Goal: Task Accomplishment & Management: Use online tool/utility

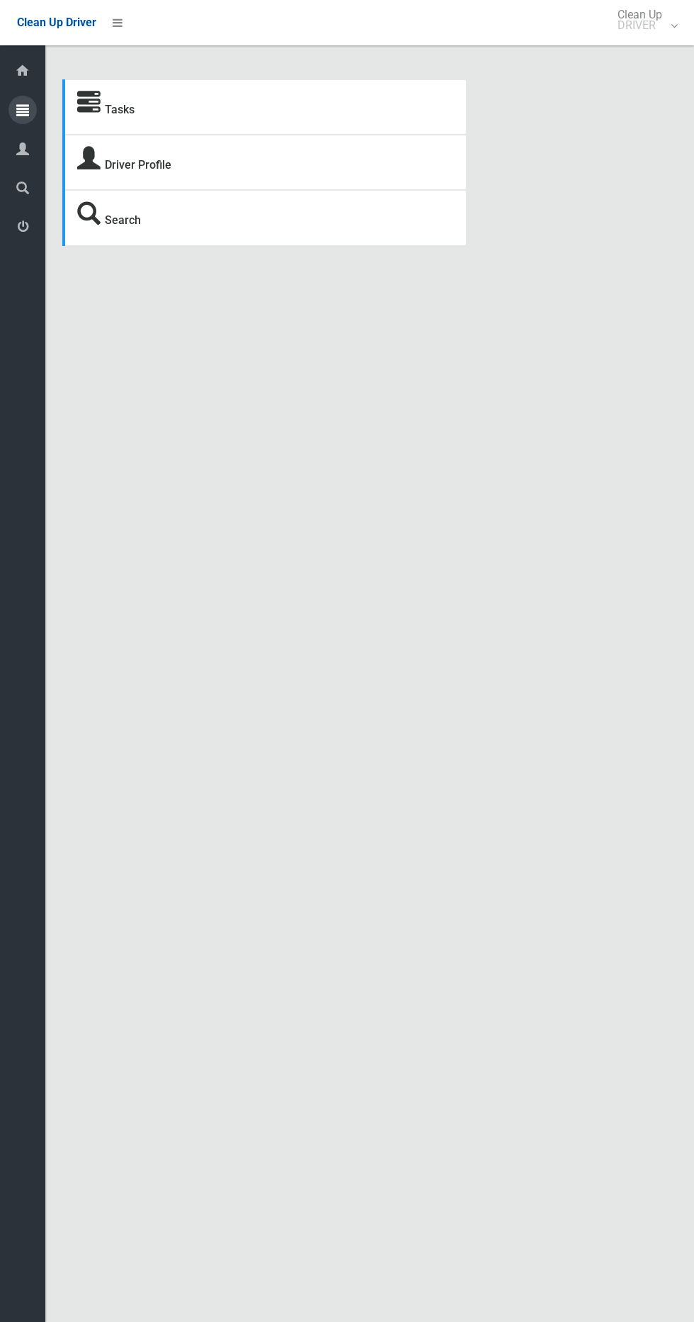
click at [23, 109] on icon at bounding box center [22, 110] width 13 height 28
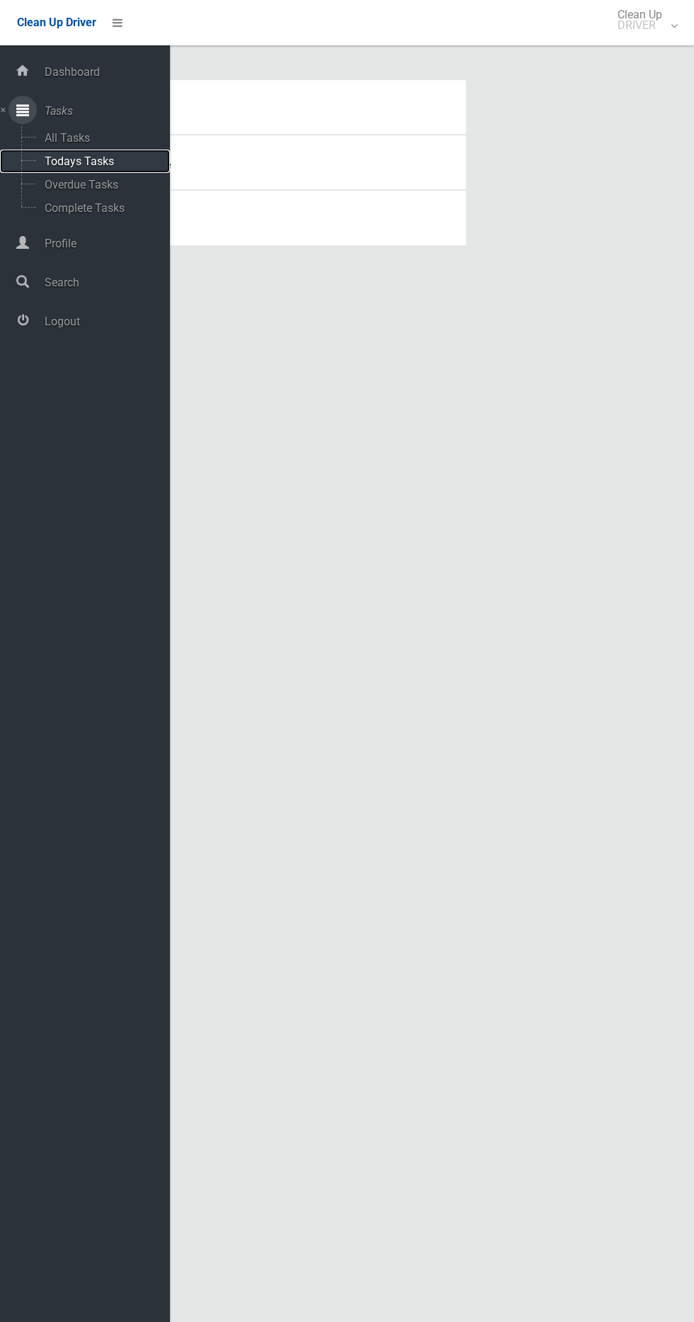
click at [123, 154] on span "Todays Tasks" at bounding box center [99, 160] width 118 height 13
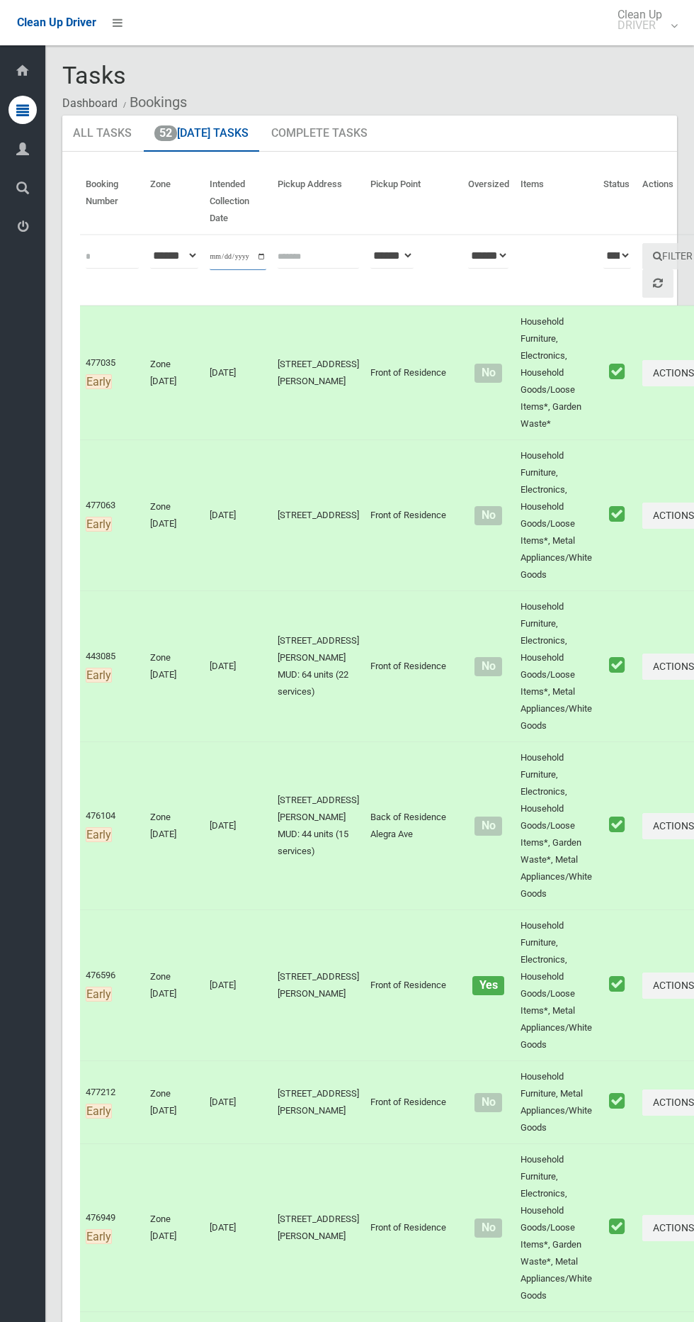
click at [232, 256] on input "**********" at bounding box center [238, 257] width 57 height 26
type input "**********"
click at [643, 249] on button "Filter" at bounding box center [673, 256] width 61 height 26
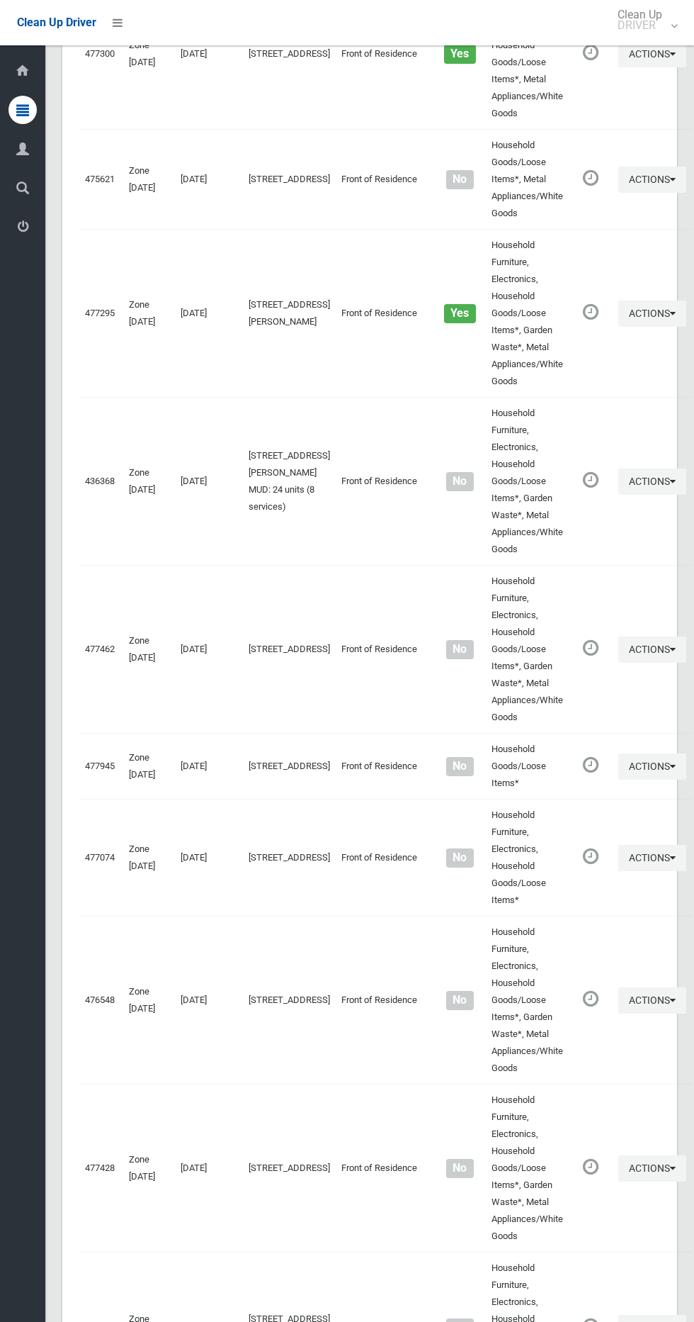
scroll to position [5169, 0]
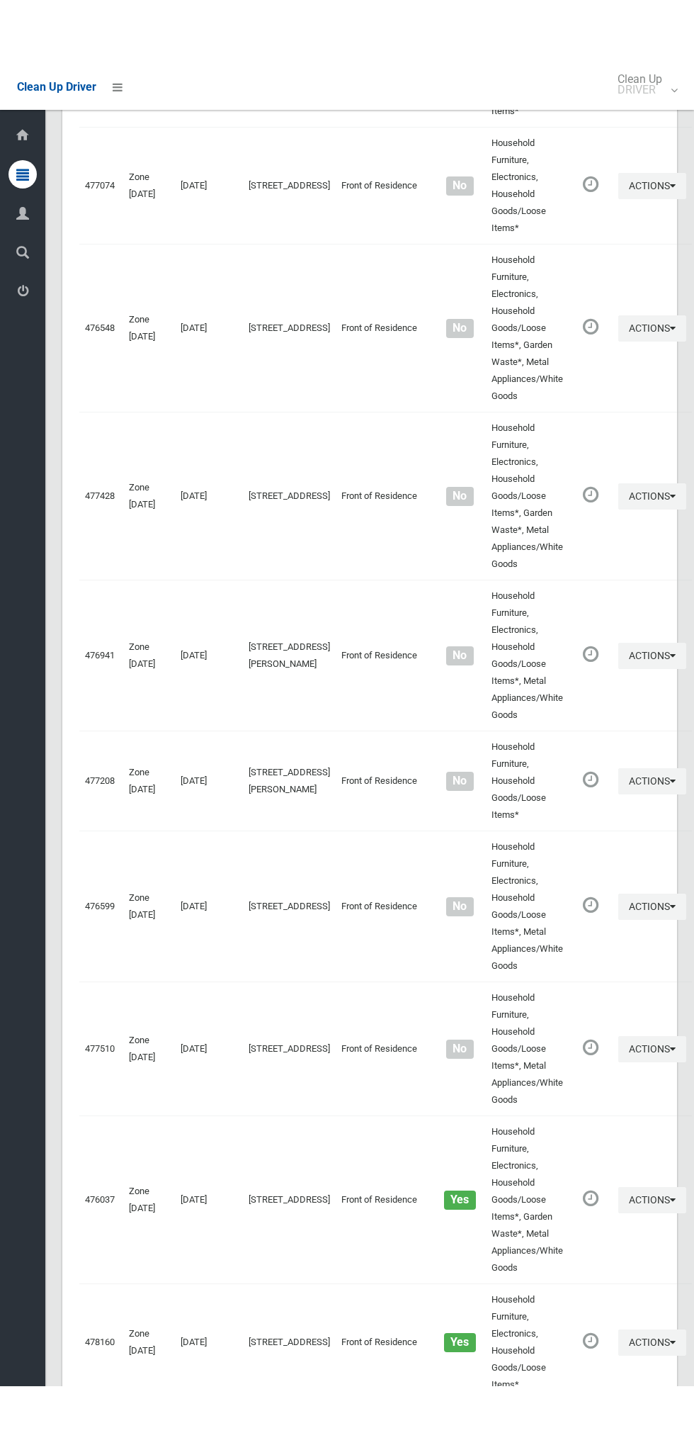
scroll to position [5040, 0]
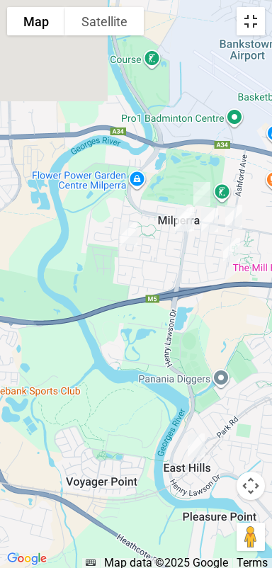
click at [255, 20] on button "Toggle fullscreen view" at bounding box center [251, 21] width 28 height 28
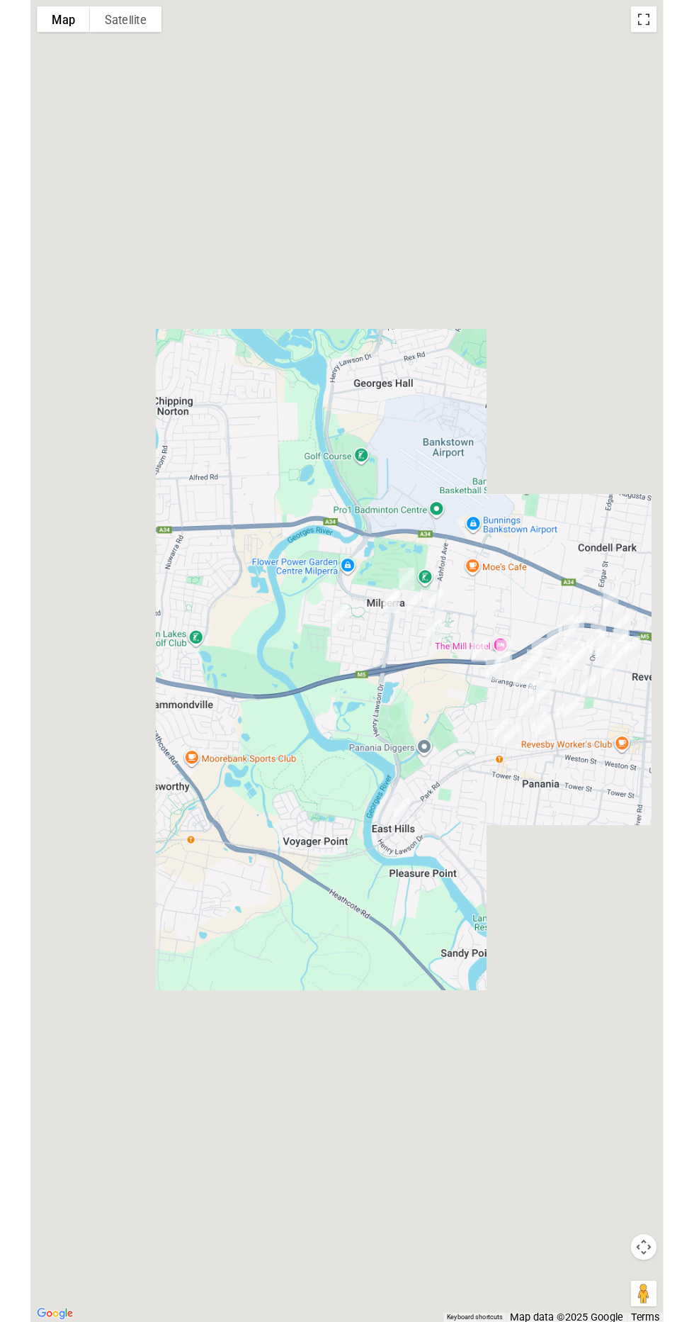
scroll to position [5133, 0]
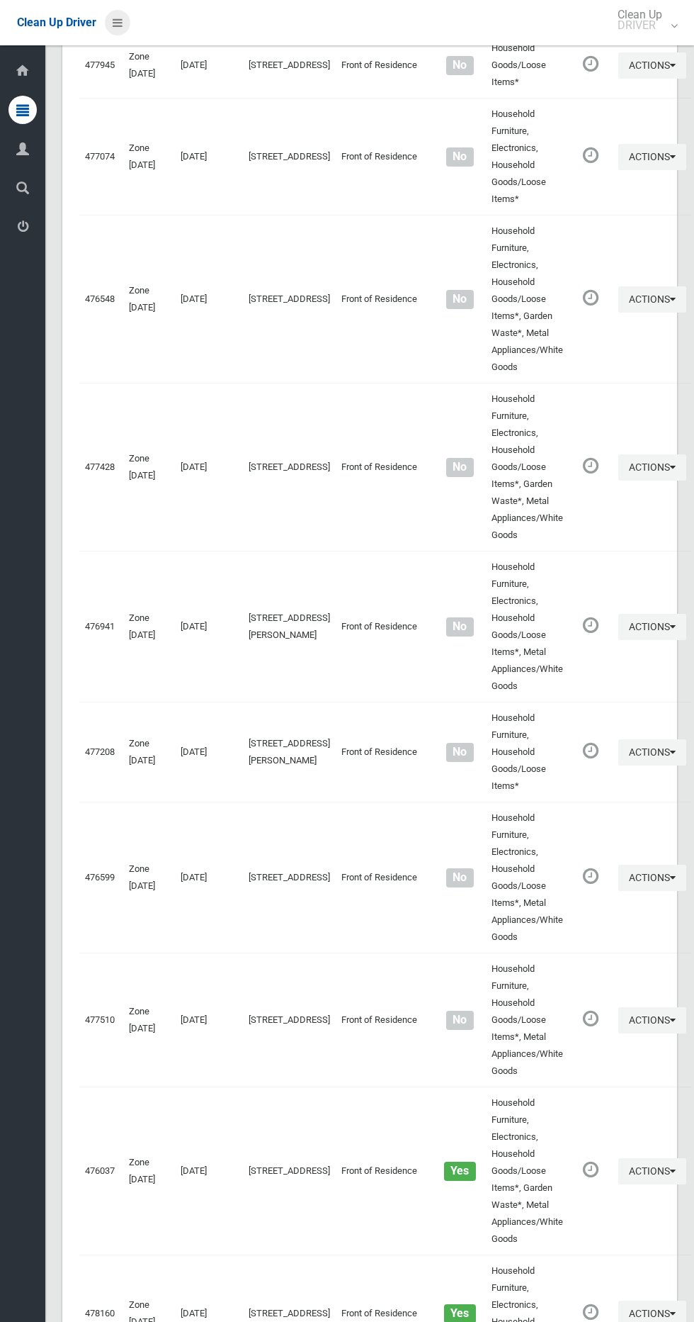
click at [120, 18] on icon at bounding box center [118, 23] width 10 height 24
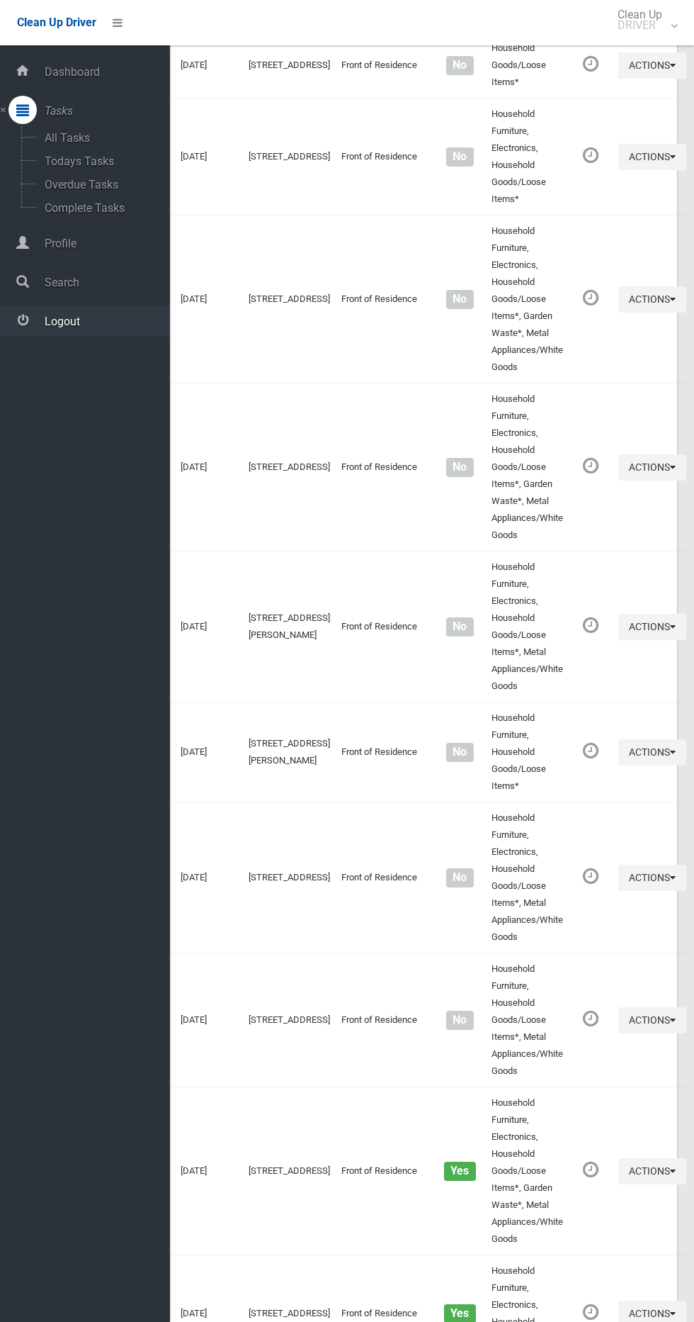
click at [73, 327] on span "Logout" at bounding box center [105, 321] width 130 height 13
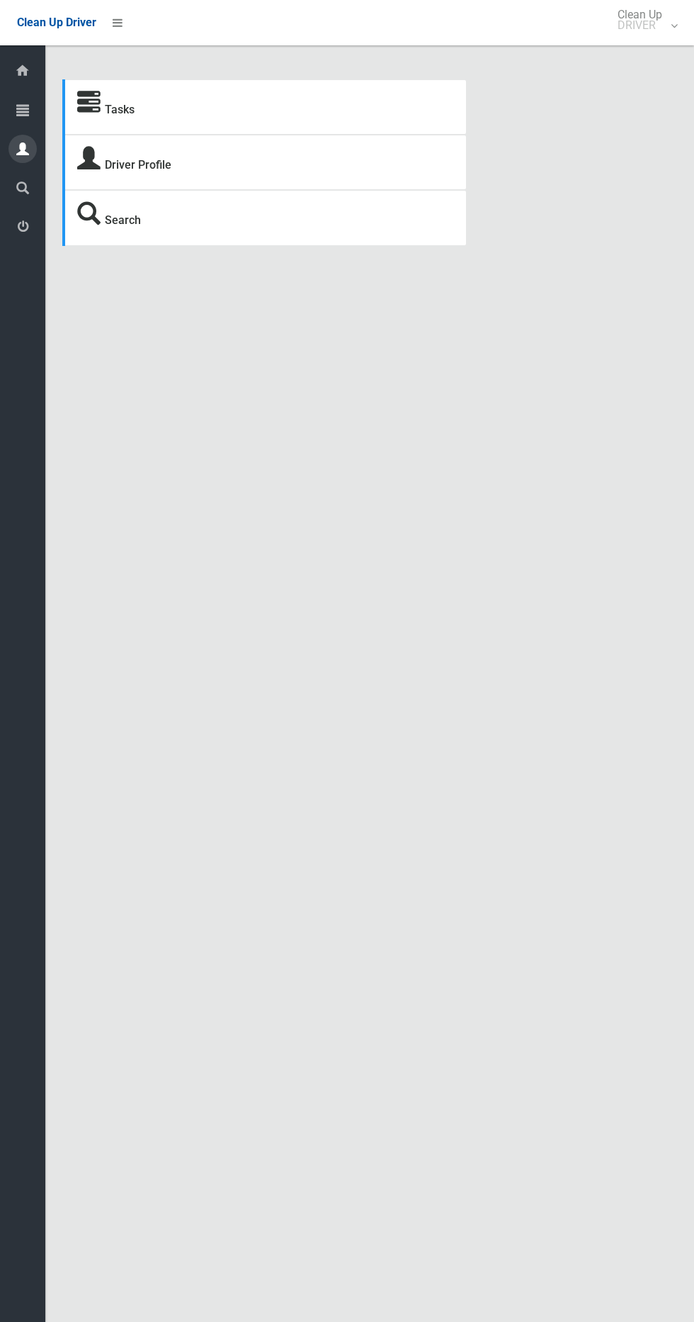
click at [33, 142] on div at bounding box center [23, 149] width 28 height 28
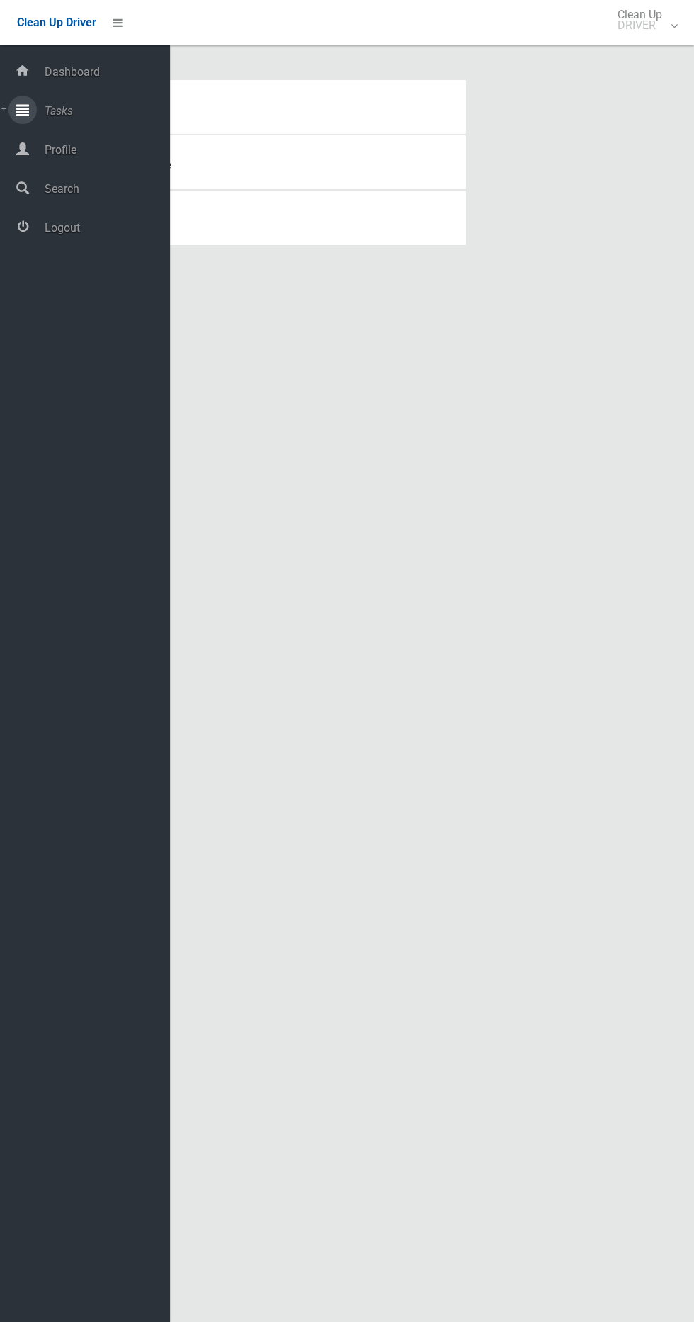
click at [27, 106] on icon at bounding box center [22, 110] width 13 height 28
click at [128, 161] on span "Todays Tasks" at bounding box center [99, 160] width 118 height 13
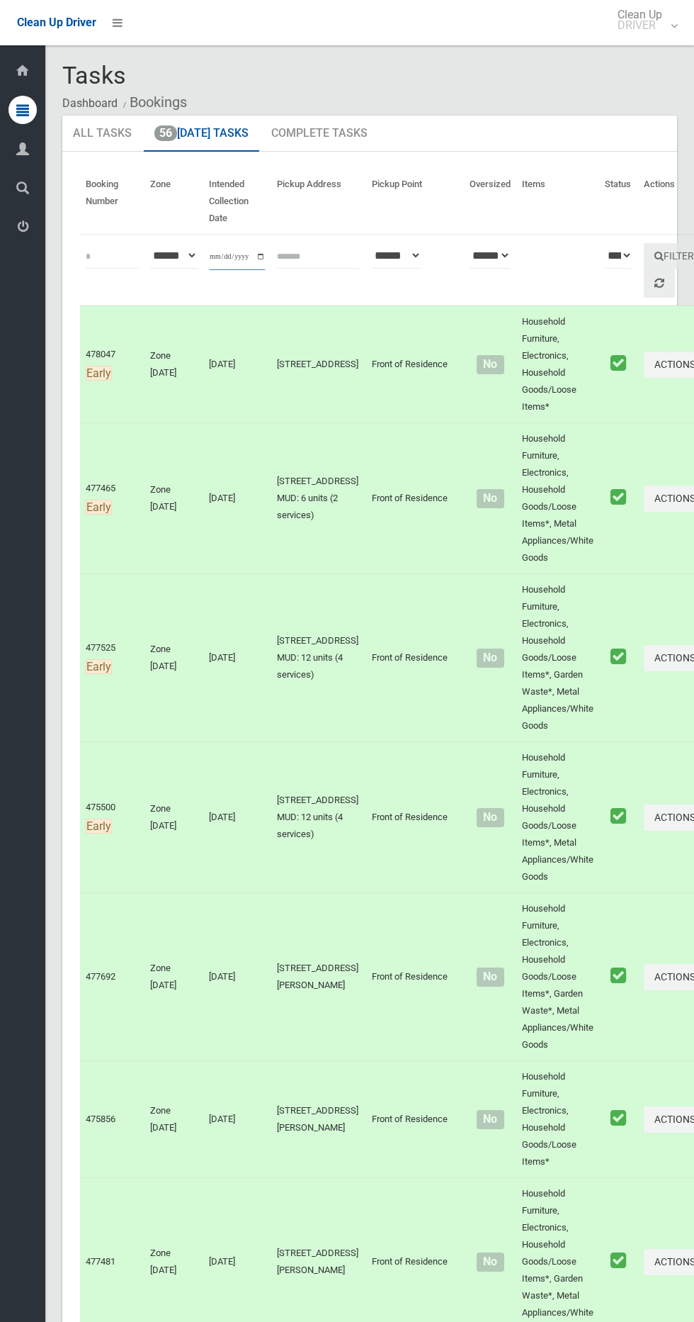
click at [230, 246] on input "**********" at bounding box center [237, 257] width 57 height 26
type input "**********"
click at [644, 251] on button "Filter" at bounding box center [674, 256] width 61 height 26
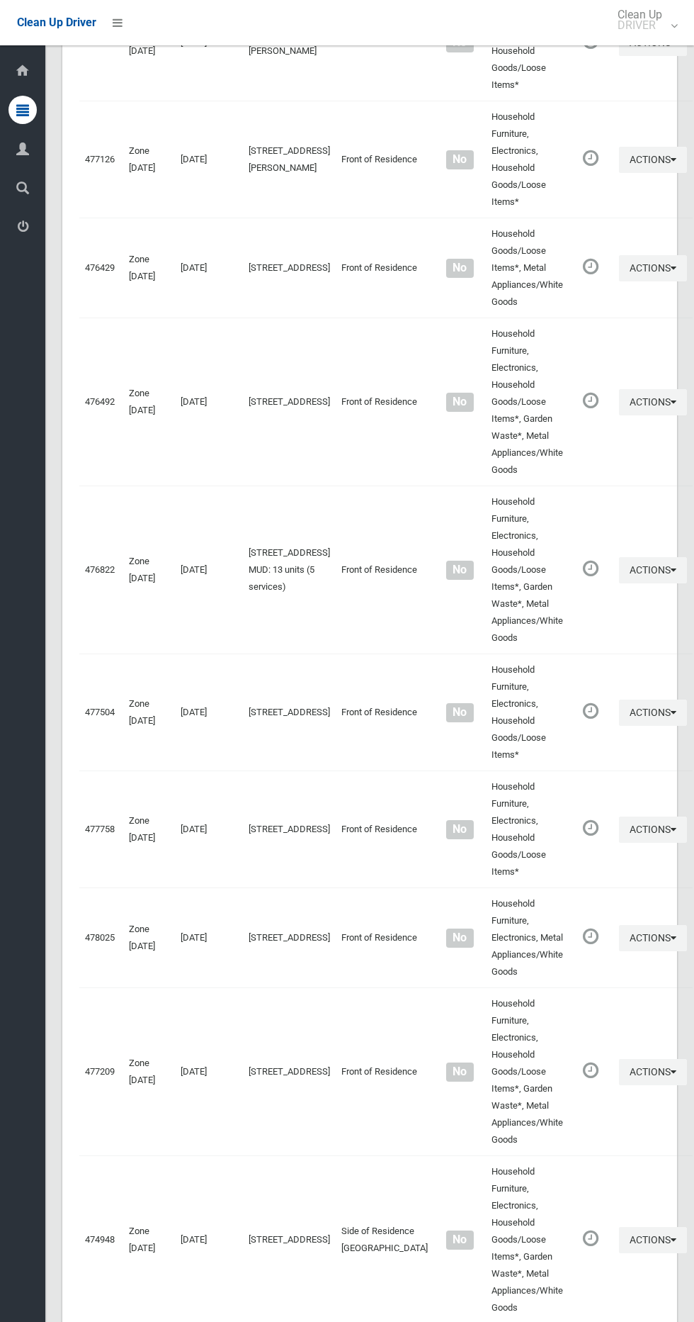
scroll to position [4724, 0]
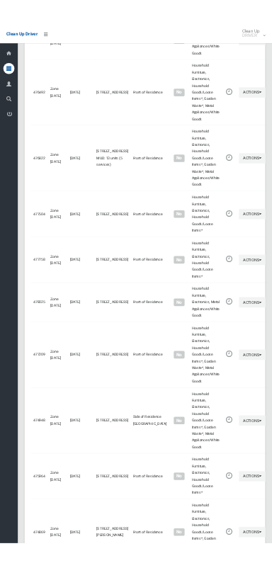
scroll to position [4596, 0]
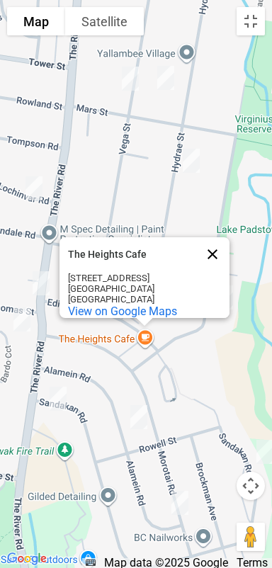
click at [213, 240] on button "Close" at bounding box center [213, 254] width 34 height 34
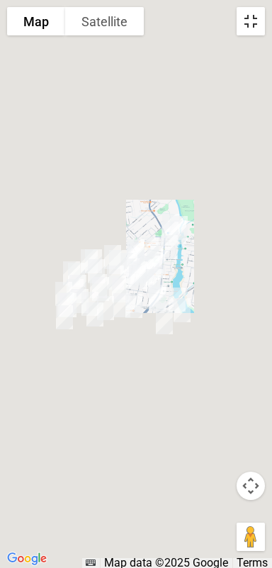
click at [254, 21] on button "Toggle fullscreen view" at bounding box center [251, 21] width 28 height 28
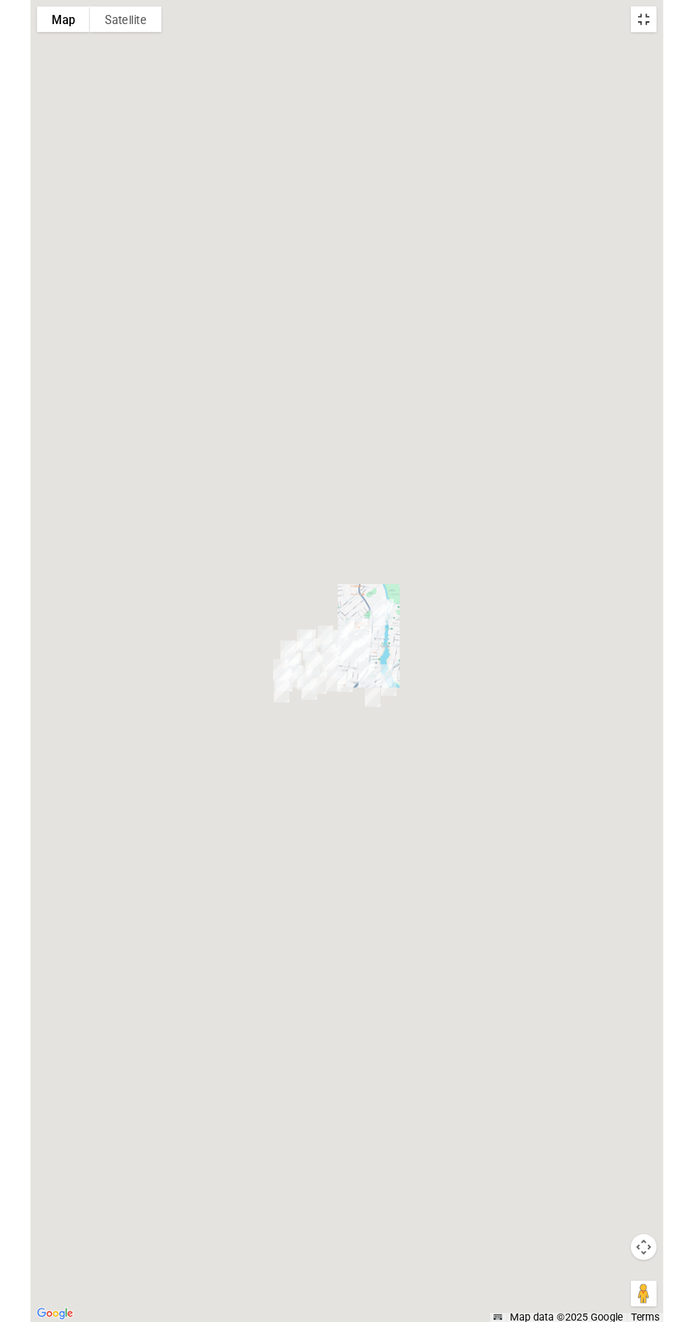
scroll to position [4659, 0]
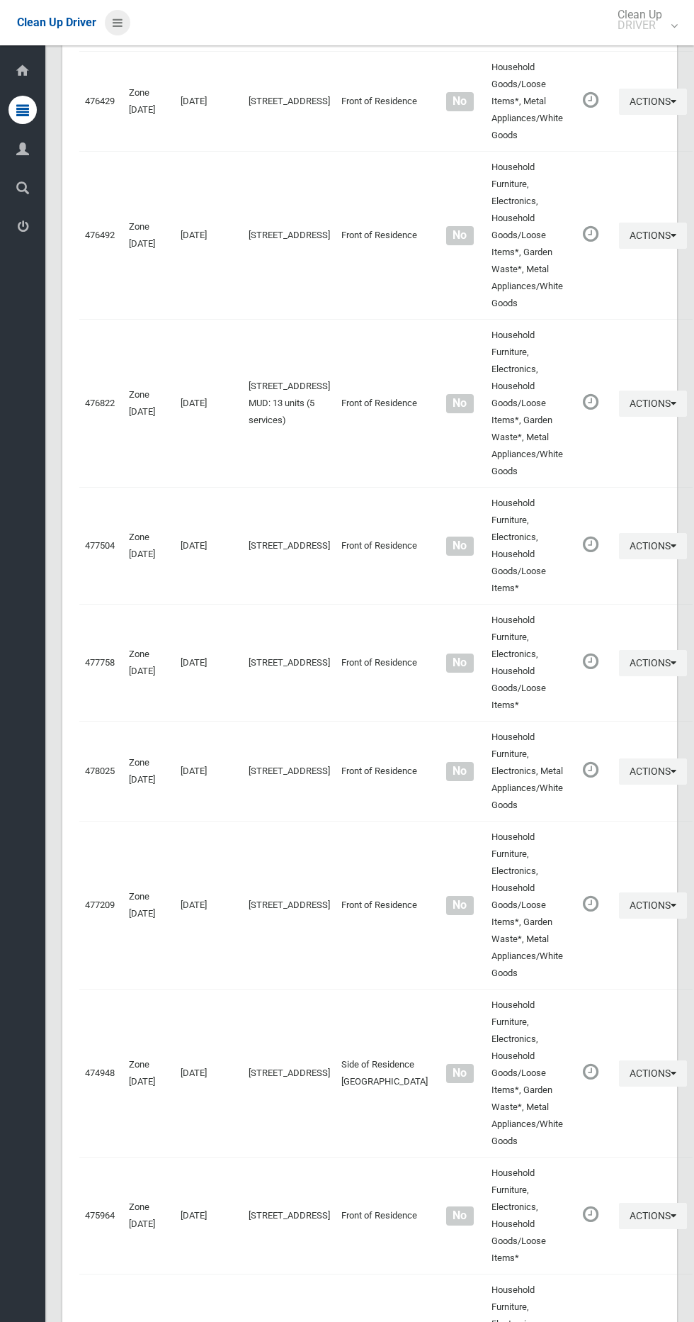
click at [120, 33] on icon at bounding box center [118, 23] width 10 height 24
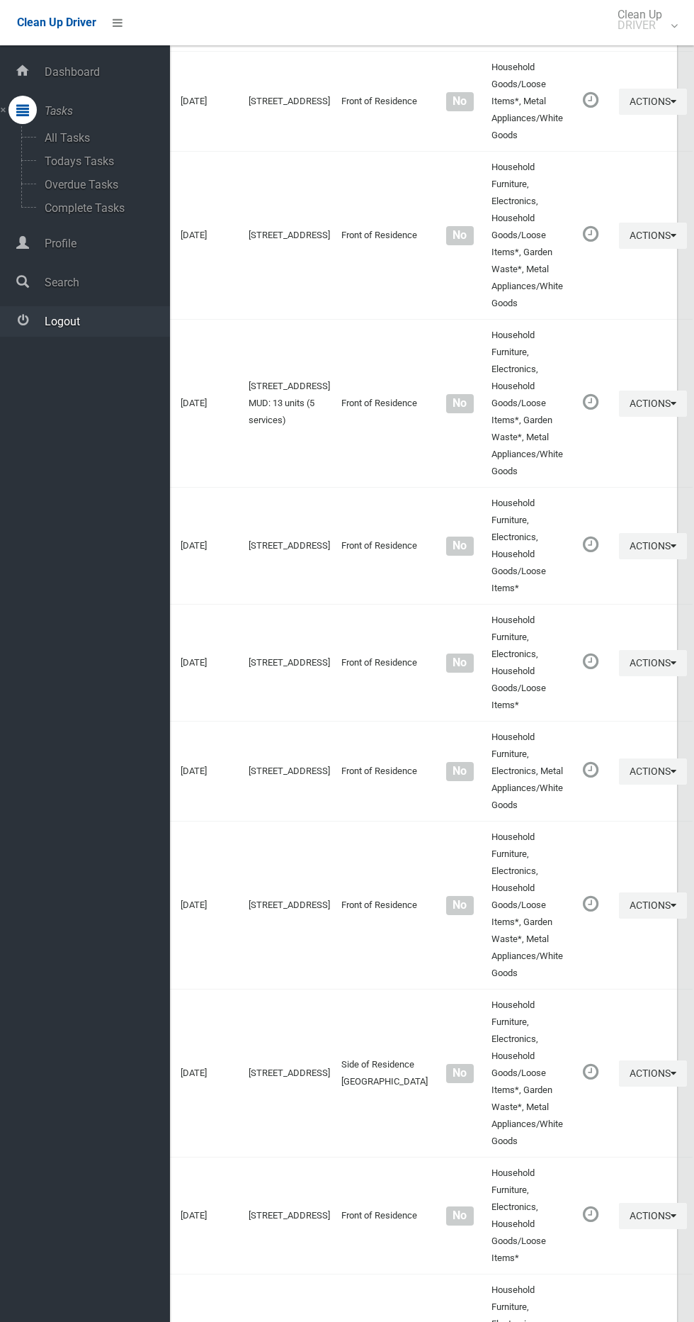
click at [76, 313] on link "Logout" at bounding box center [85, 321] width 170 height 30
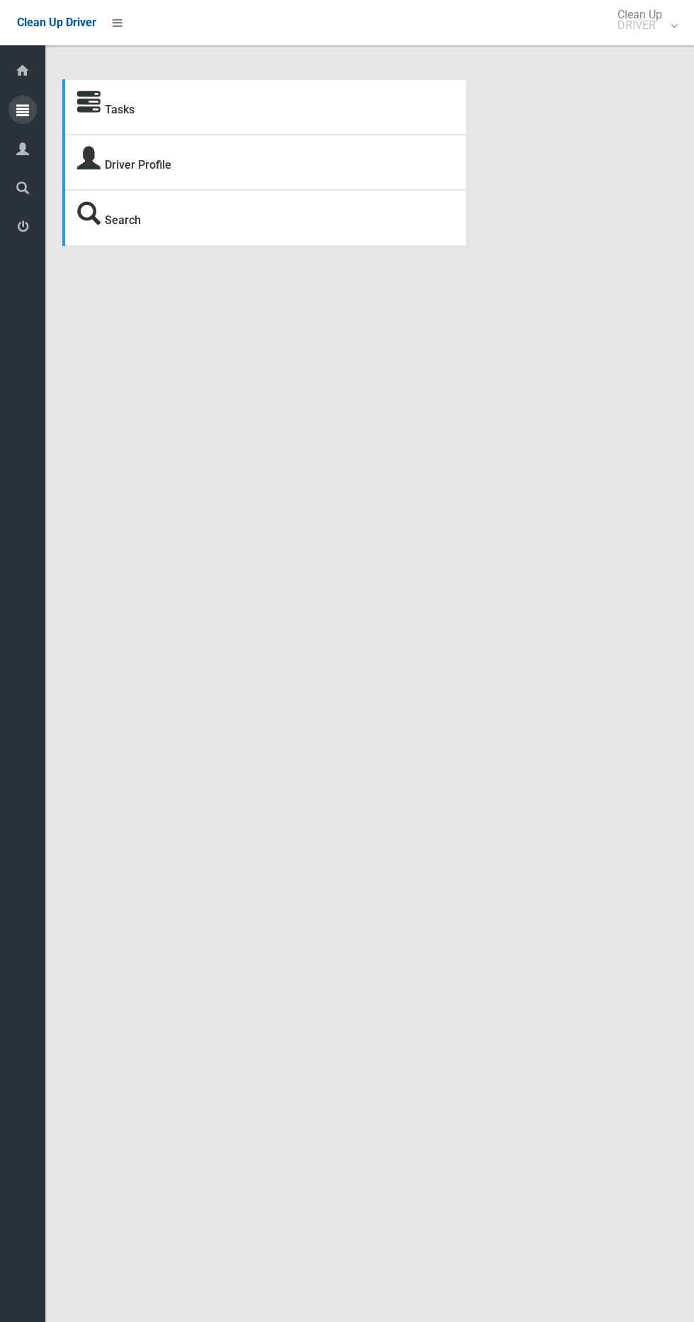
click at [30, 109] on div at bounding box center [23, 110] width 28 height 28
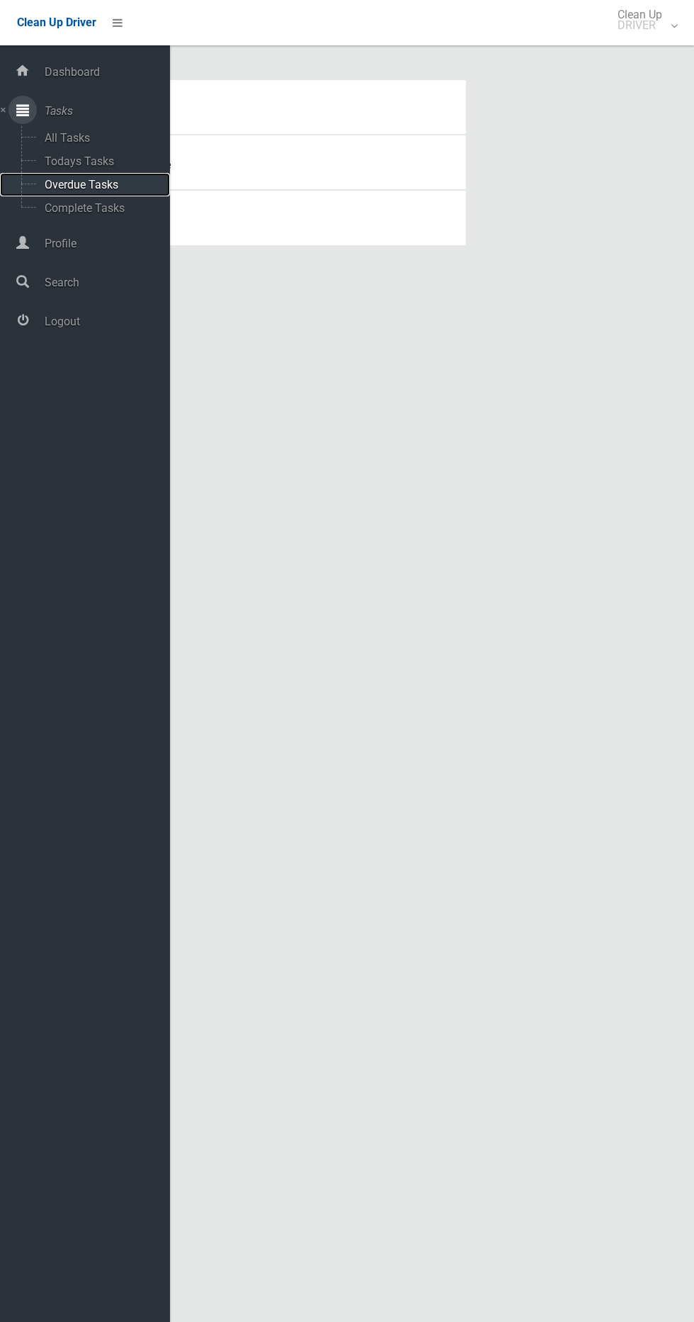
click at [118, 184] on span "Overdue Tasks" at bounding box center [99, 184] width 118 height 13
click at [114, 154] on span "Todays Tasks" at bounding box center [99, 160] width 118 height 13
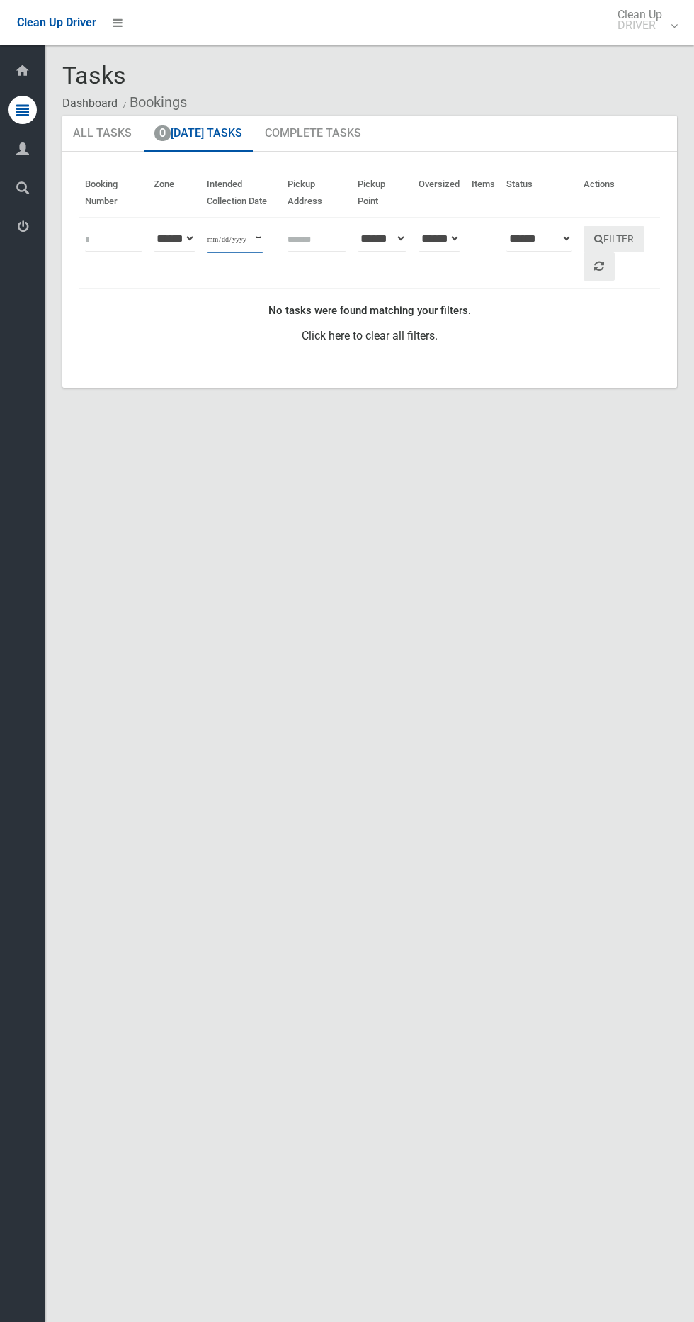
click at [230, 239] on input "**********" at bounding box center [235, 240] width 57 height 26
type input "**********"
click at [639, 239] on button "Filter" at bounding box center [614, 239] width 61 height 26
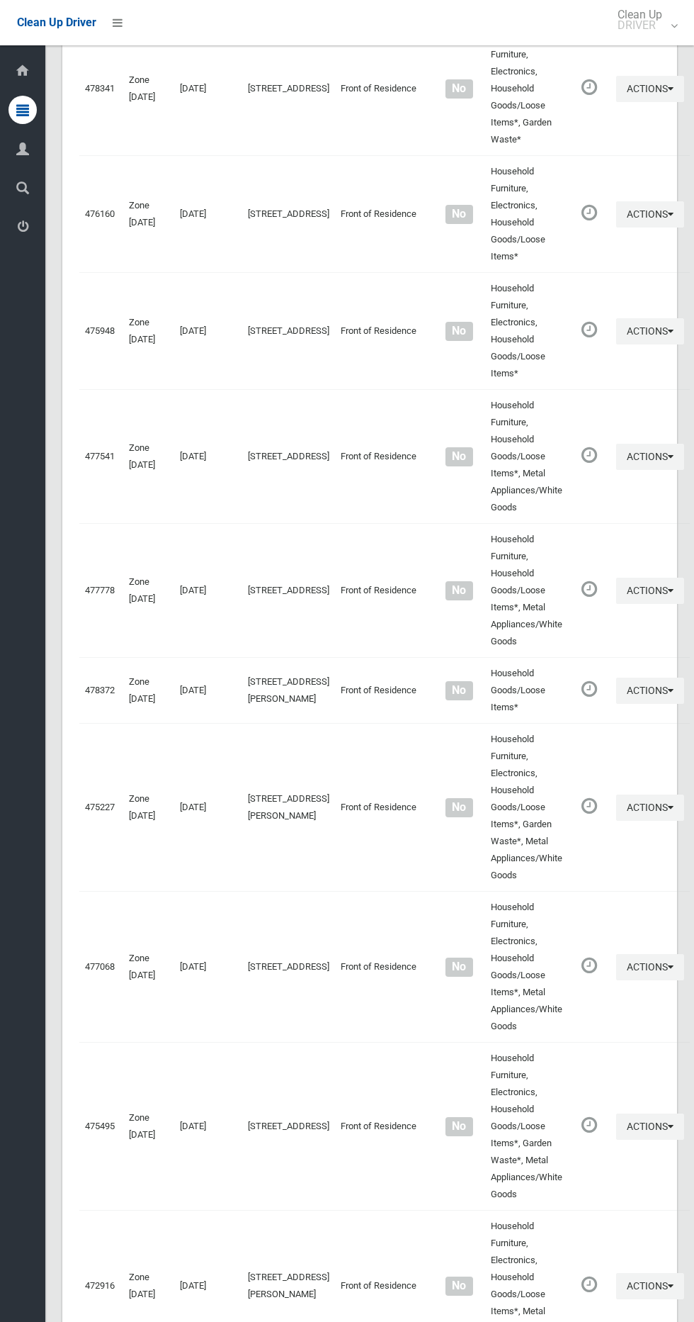
scroll to position [6117, 0]
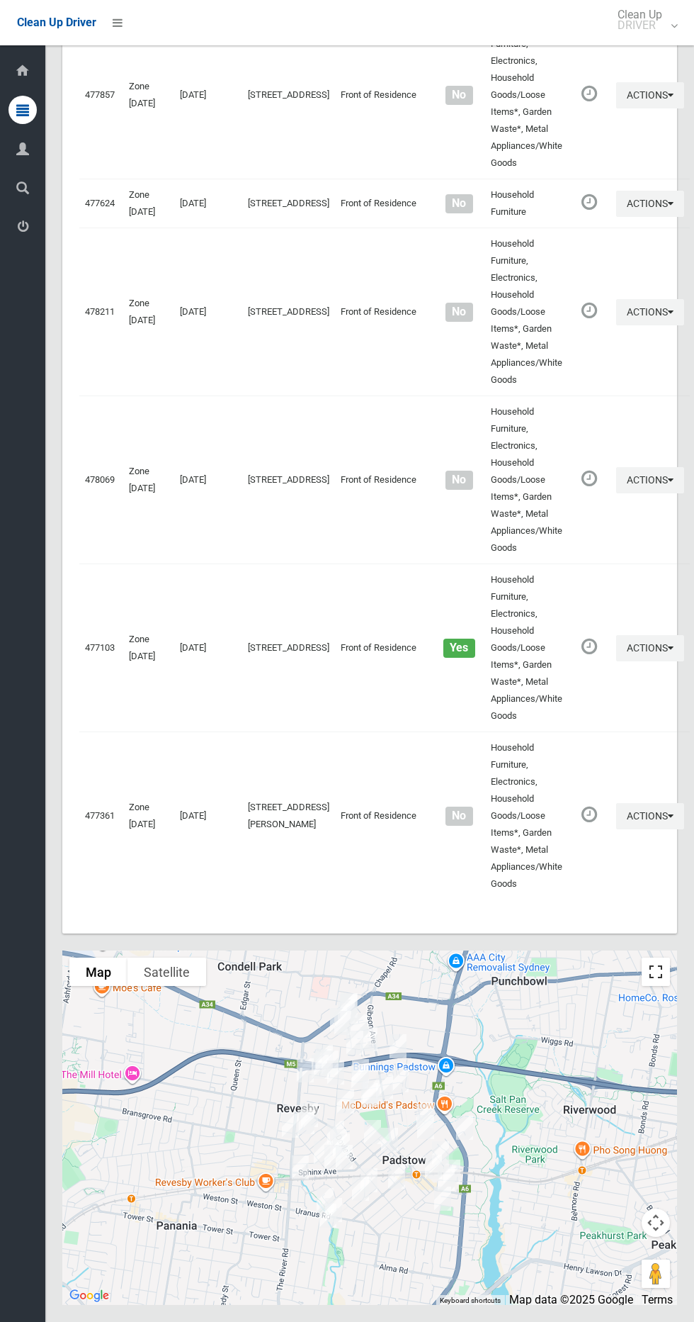
click at [667, 970] on button "Toggle fullscreen view" at bounding box center [656, 971] width 28 height 28
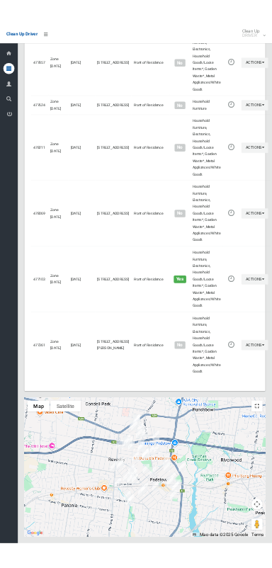
scroll to position [5988, 0]
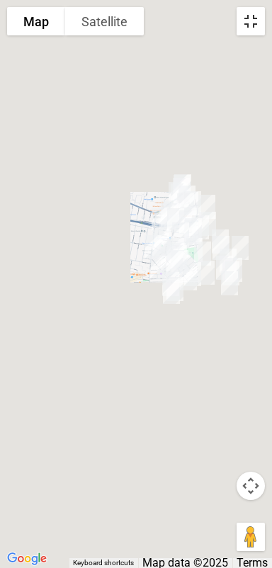
click at [259, 18] on button "Toggle fullscreen view" at bounding box center [251, 21] width 28 height 28
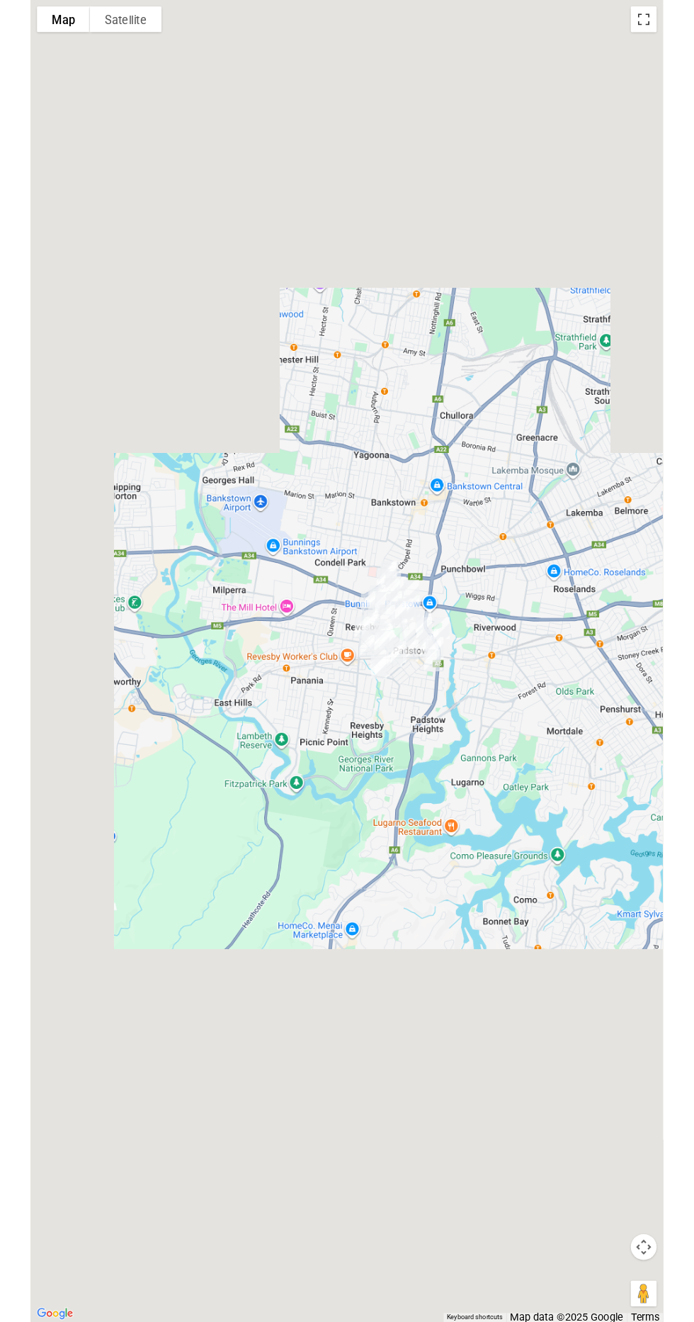
scroll to position [6073, 0]
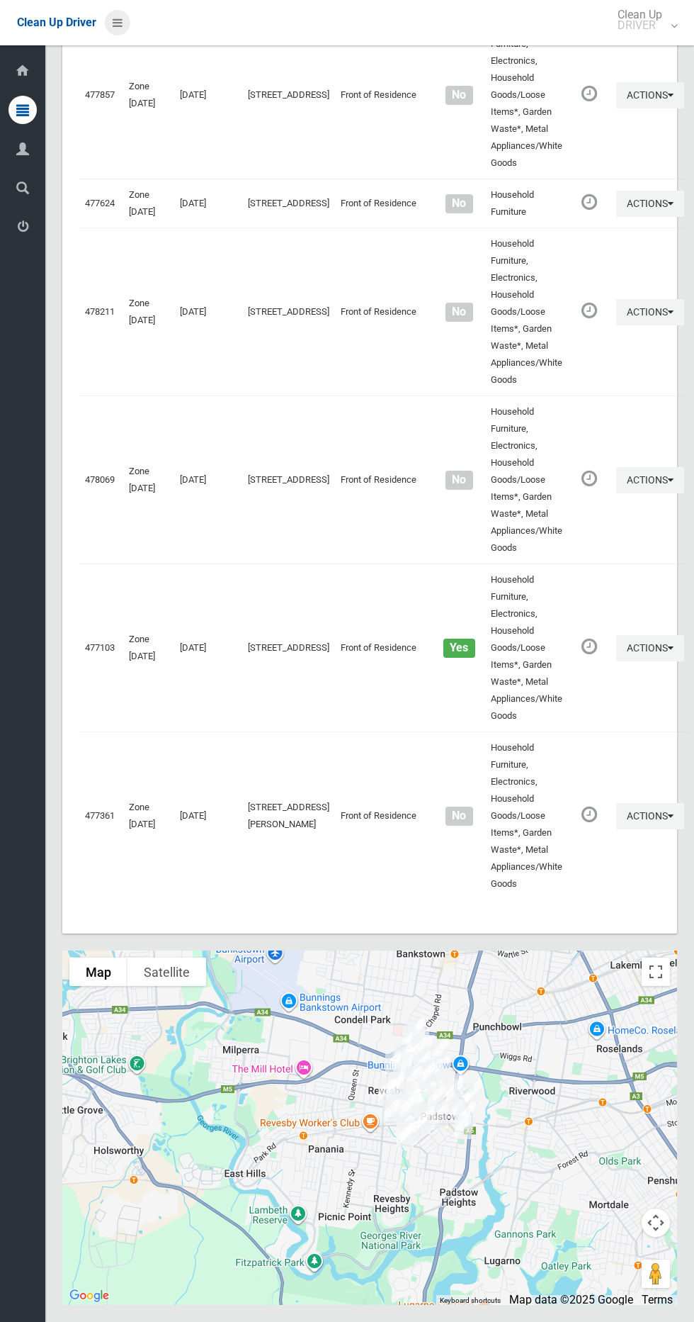
click at [125, 22] on link at bounding box center [118, 23] width 26 height 26
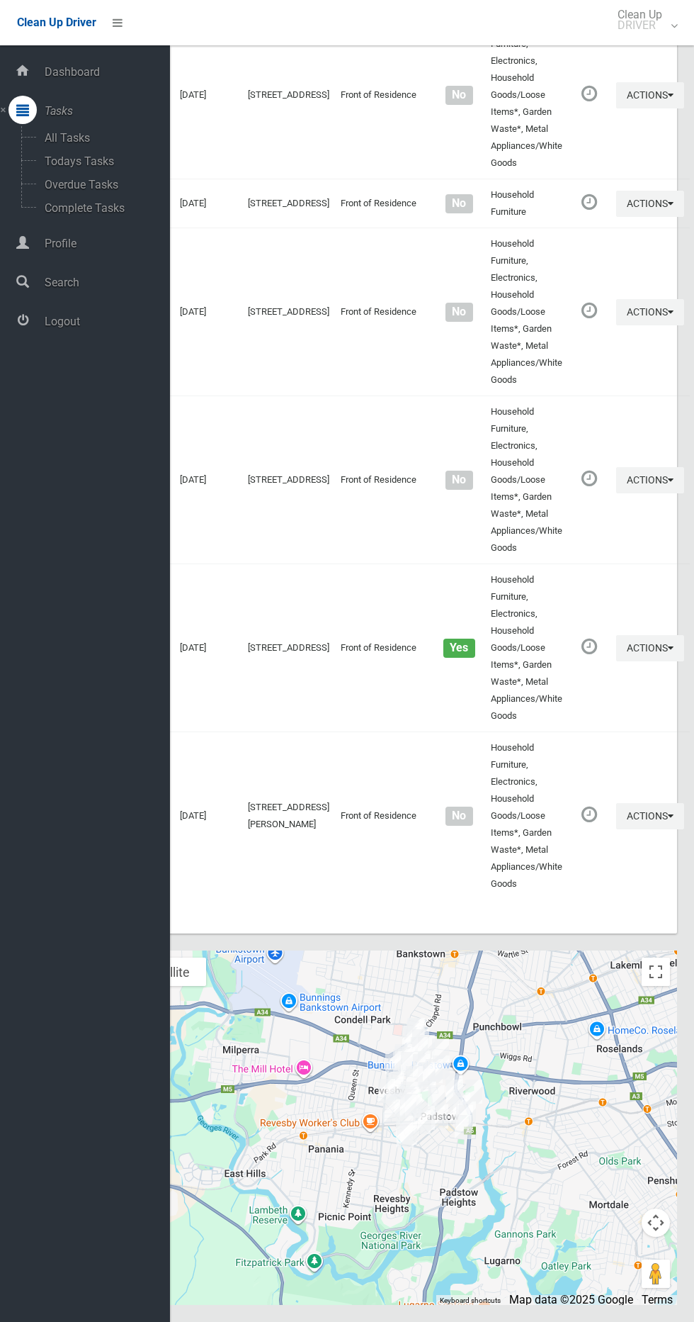
click at [577, 1034] on div at bounding box center [369, 1127] width 615 height 354
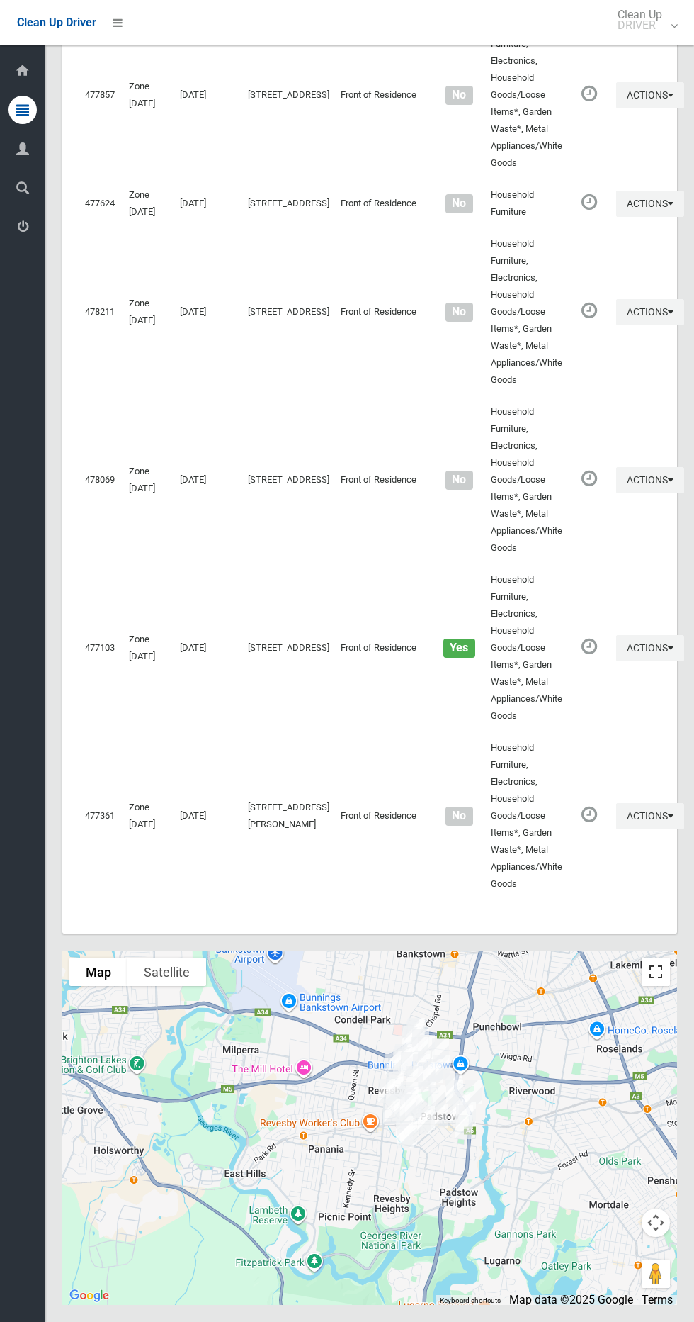
click at [650, 986] on button "Toggle fullscreen view" at bounding box center [656, 971] width 28 height 28
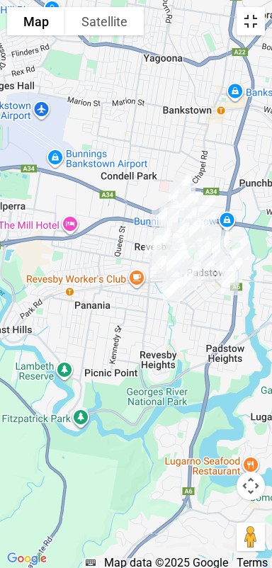
click at [250, 22] on button "Toggle fullscreen view" at bounding box center [251, 21] width 28 height 28
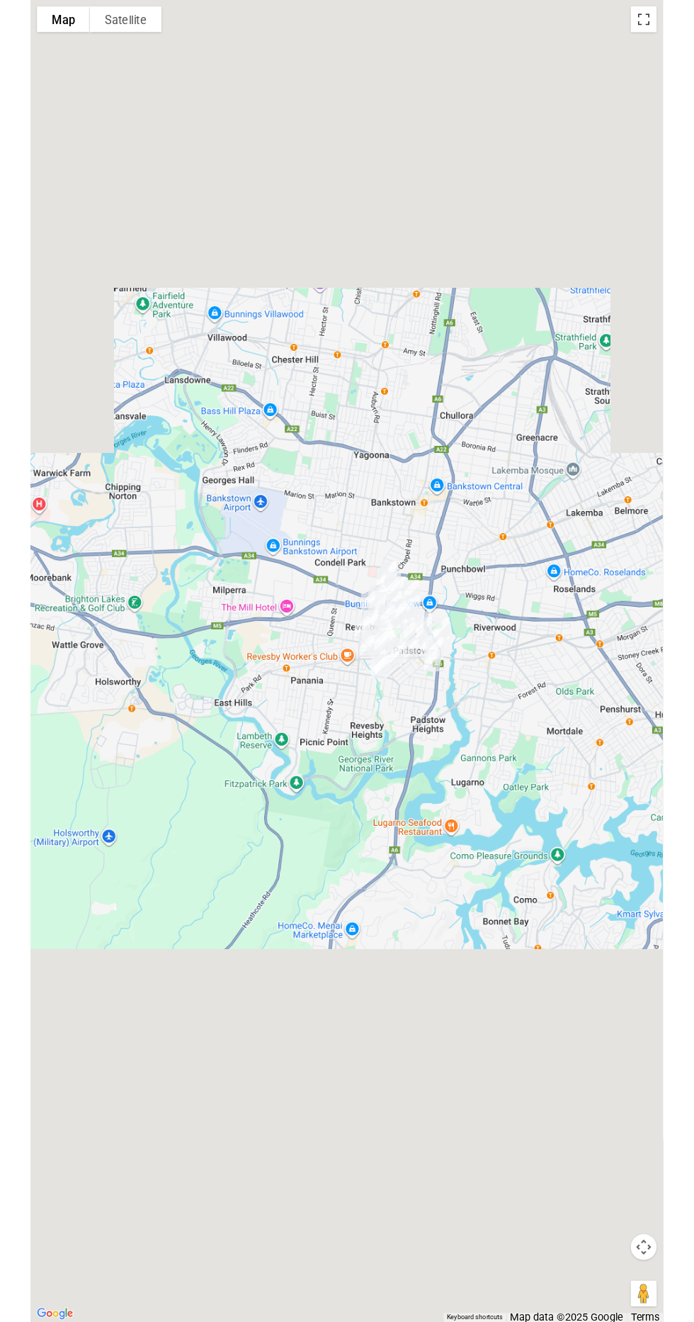
scroll to position [6064, 0]
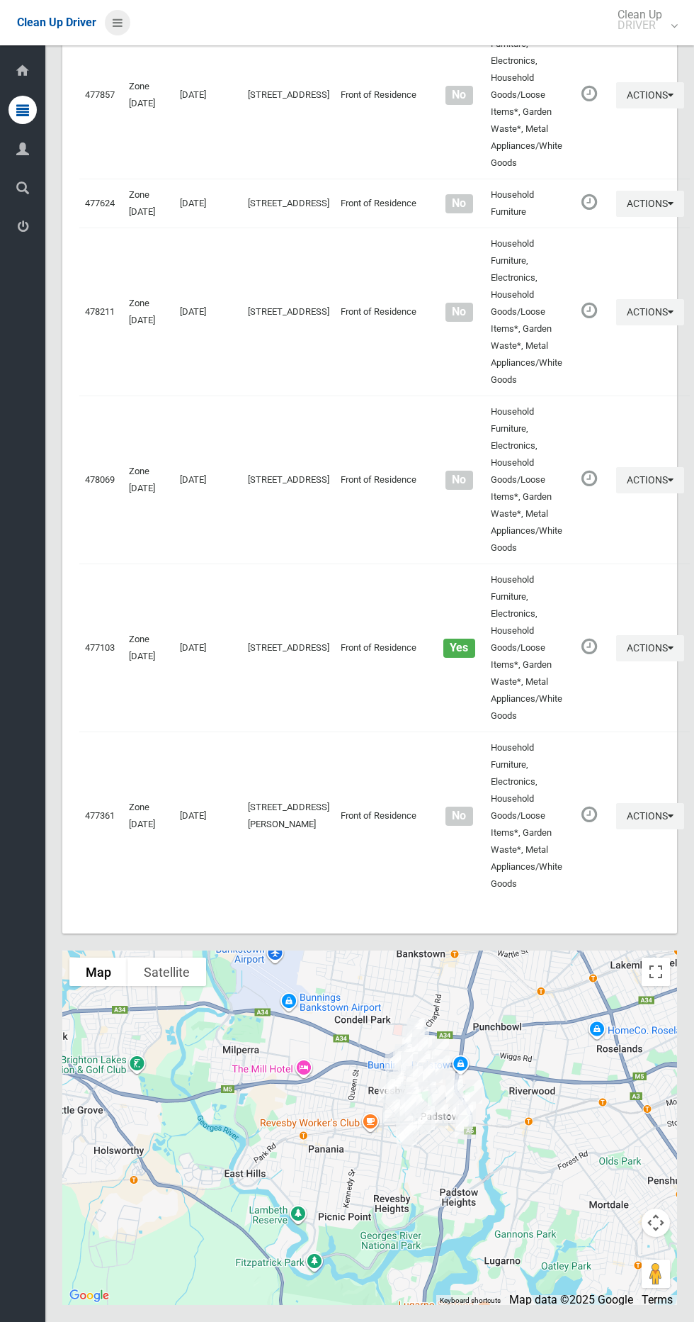
click at [115, 29] on icon at bounding box center [118, 23] width 10 height 24
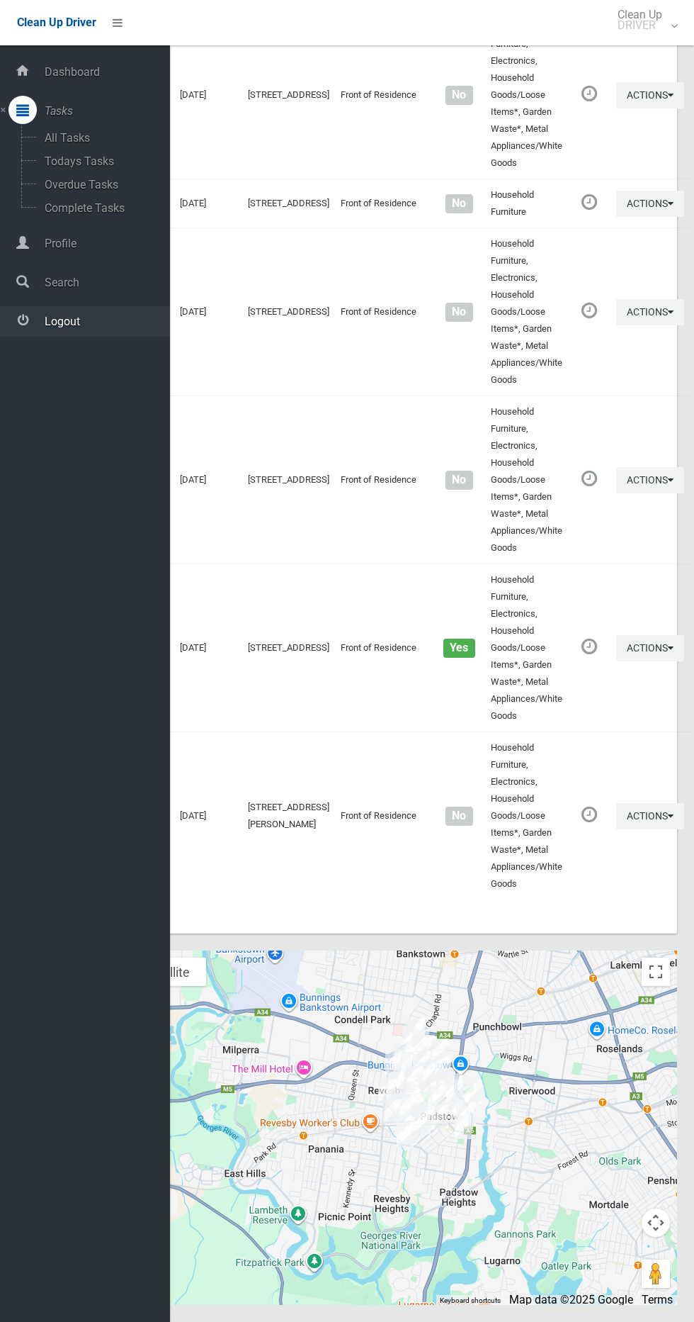
click at [99, 321] on span "Logout" at bounding box center [105, 321] width 130 height 13
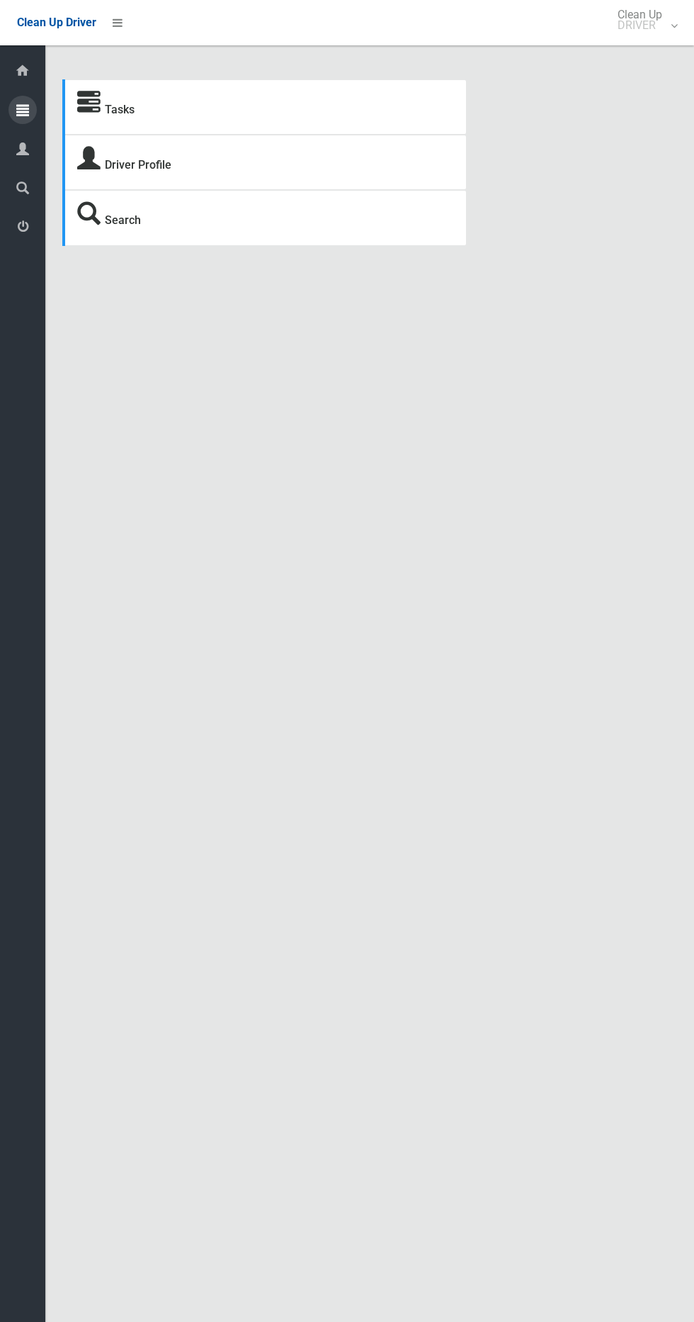
click at [24, 109] on icon at bounding box center [22, 110] width 13 height 28
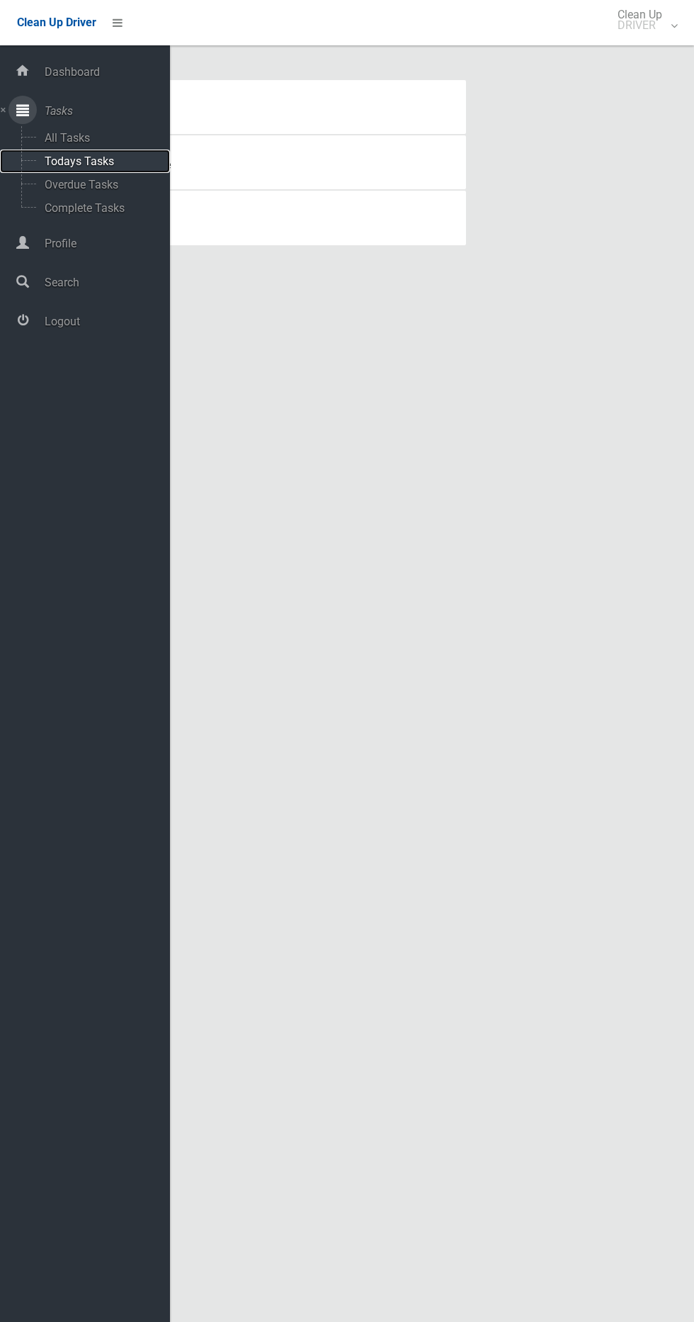
click at [141, 154] on link "Todays Tasks" at bounding box center [85, 161] width 170 height 23
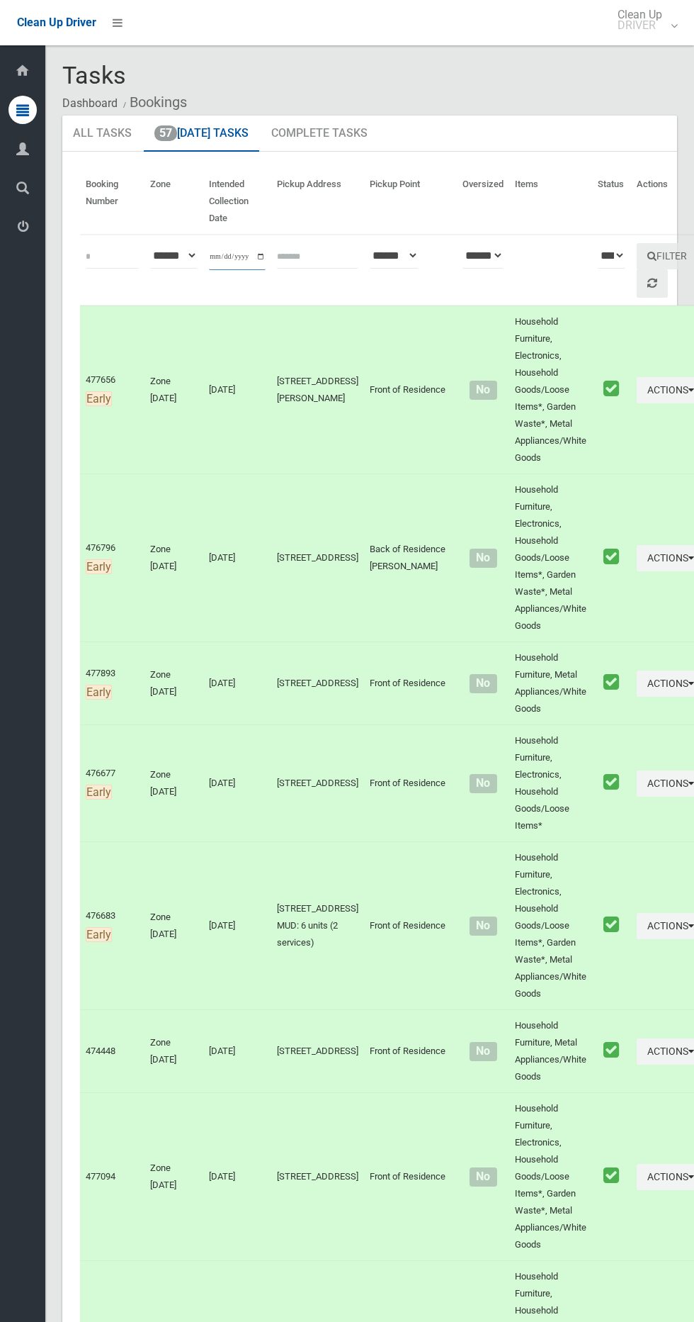
click at [251, 261] on input "**********" at bounding box center [237, 257] width 57 height 26
type input "**********"
click at [637, 283] on link at bounding box center [652, 283] width 31 height 29
click at [637, 250] on button "Filter" at bounding box center [667, 256] width 61 height 26
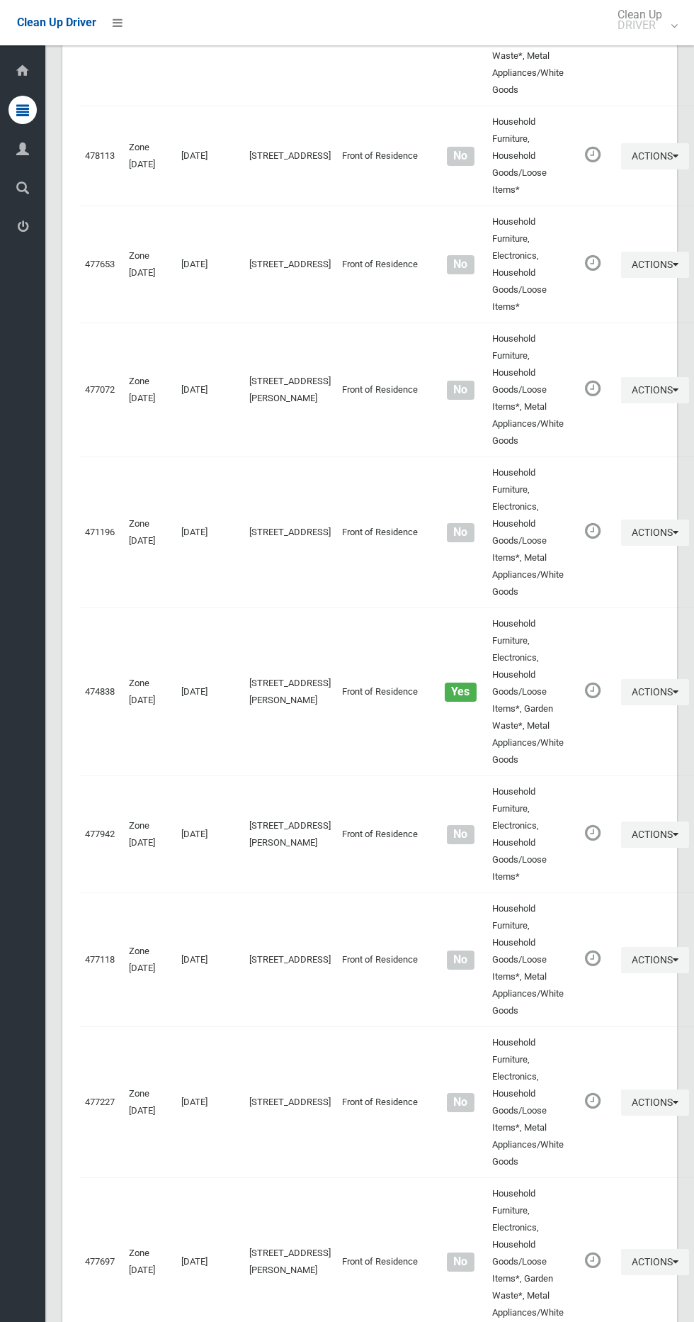
scroll to position [4352, 0]
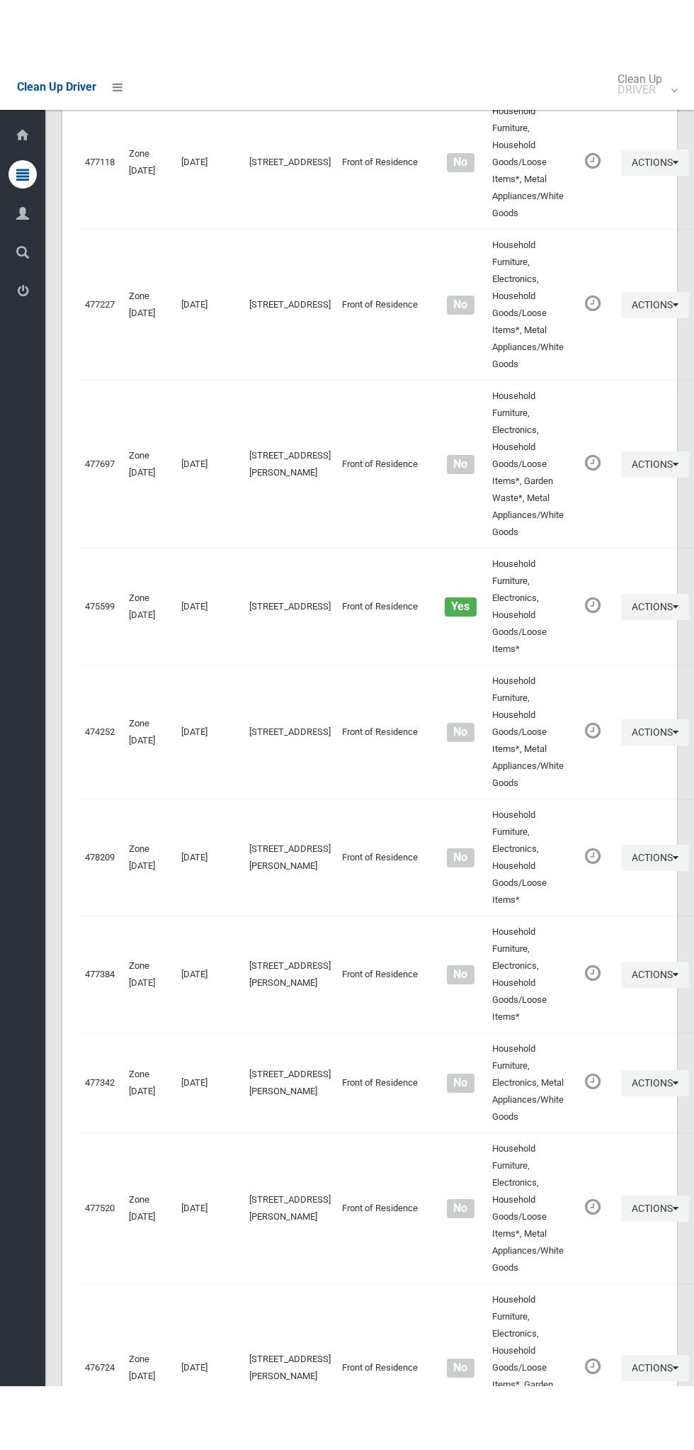
scroll to position [4224, 0]
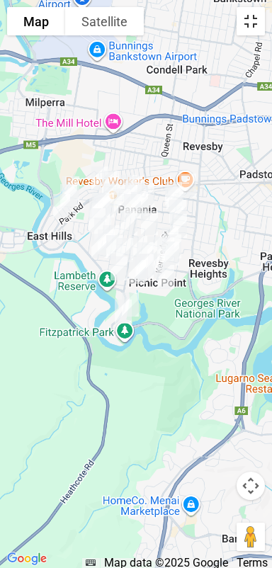
click at [257, 26] on button "Toggle fullscreen view" at bounding box center [251, 21] width 28 height 28
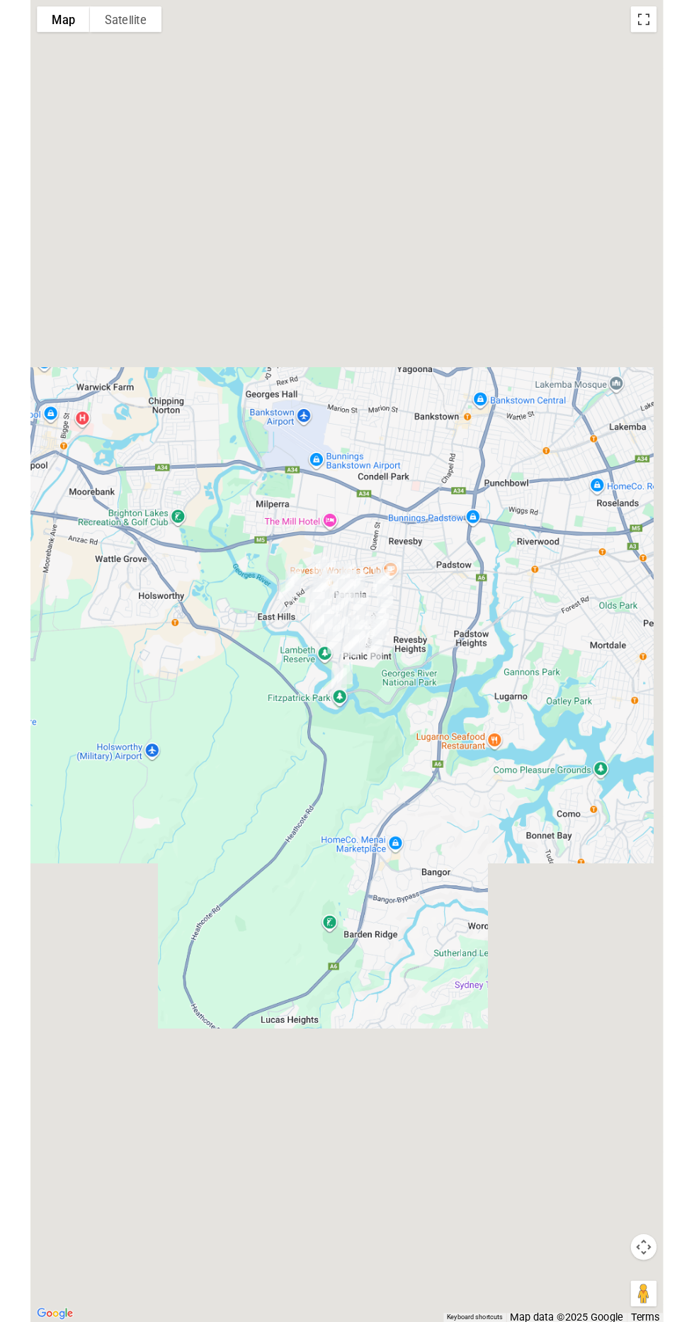
scroll to position [4308, 0]
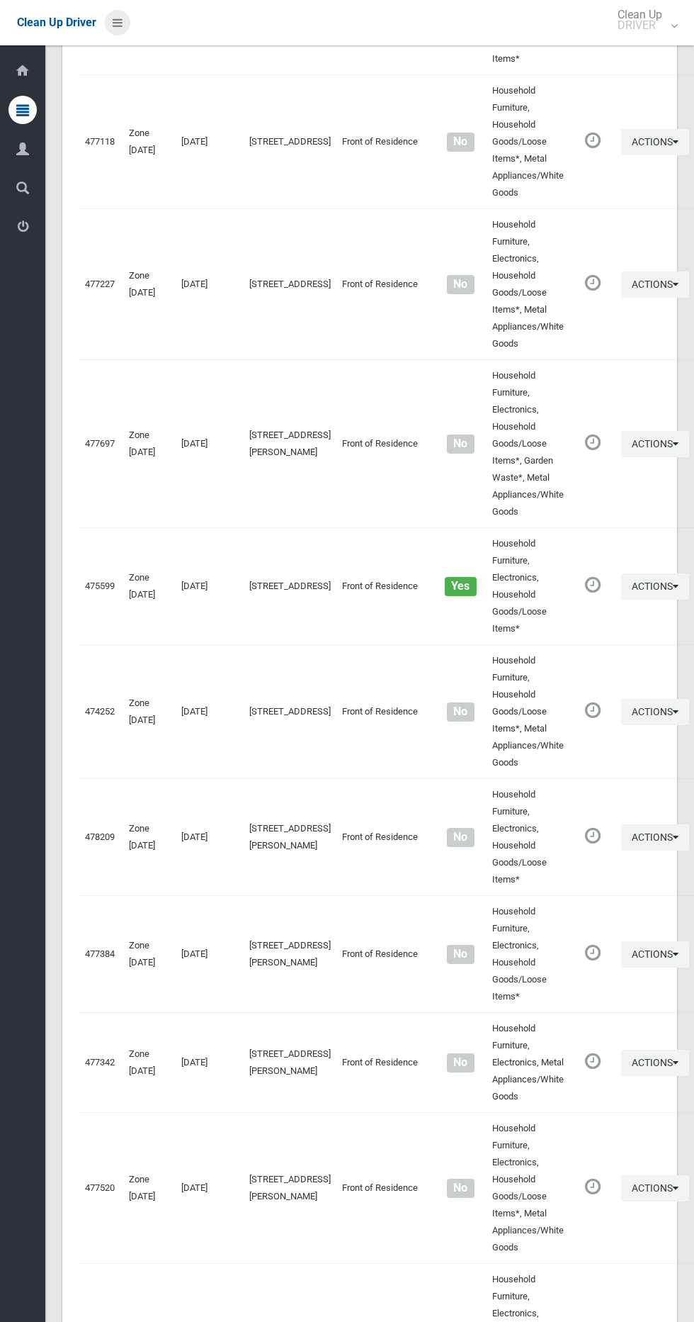
click at [117, 22] on icon at bounding box center [118, 23] width 10 height 24
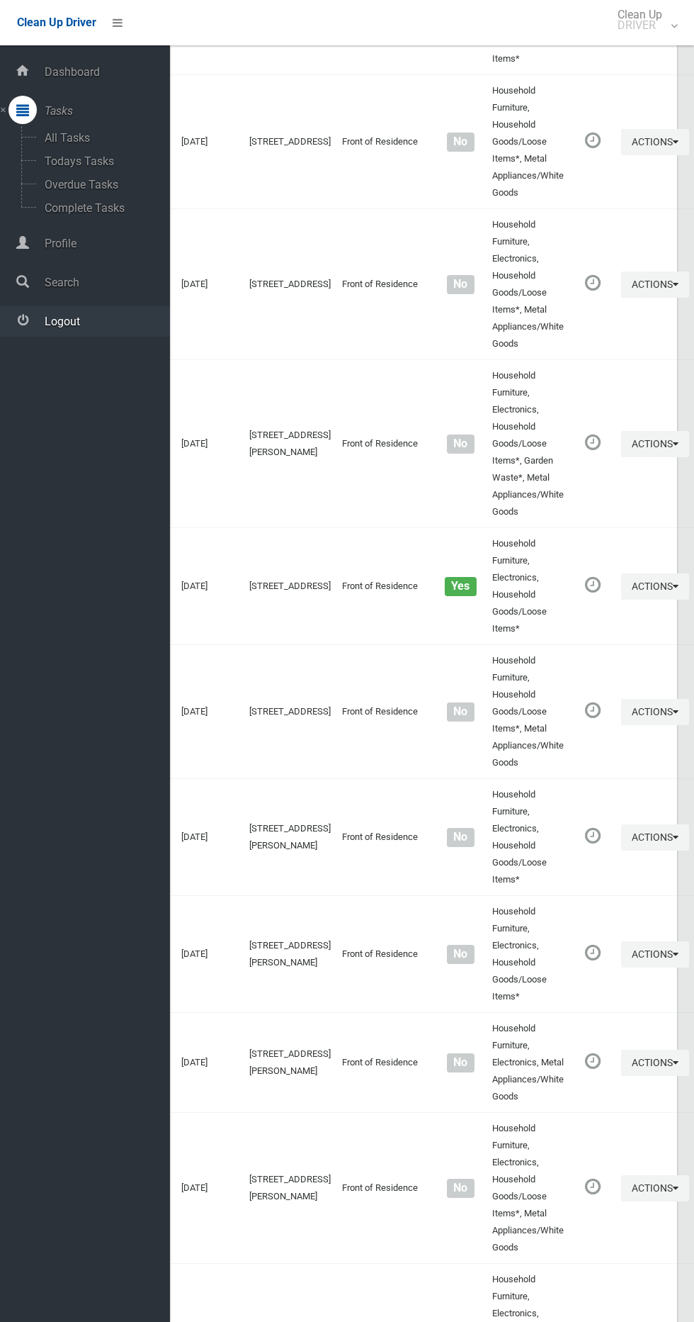
click at [86, 313] on link "Logout" at bounding box center [85, 321] width 170 height 30
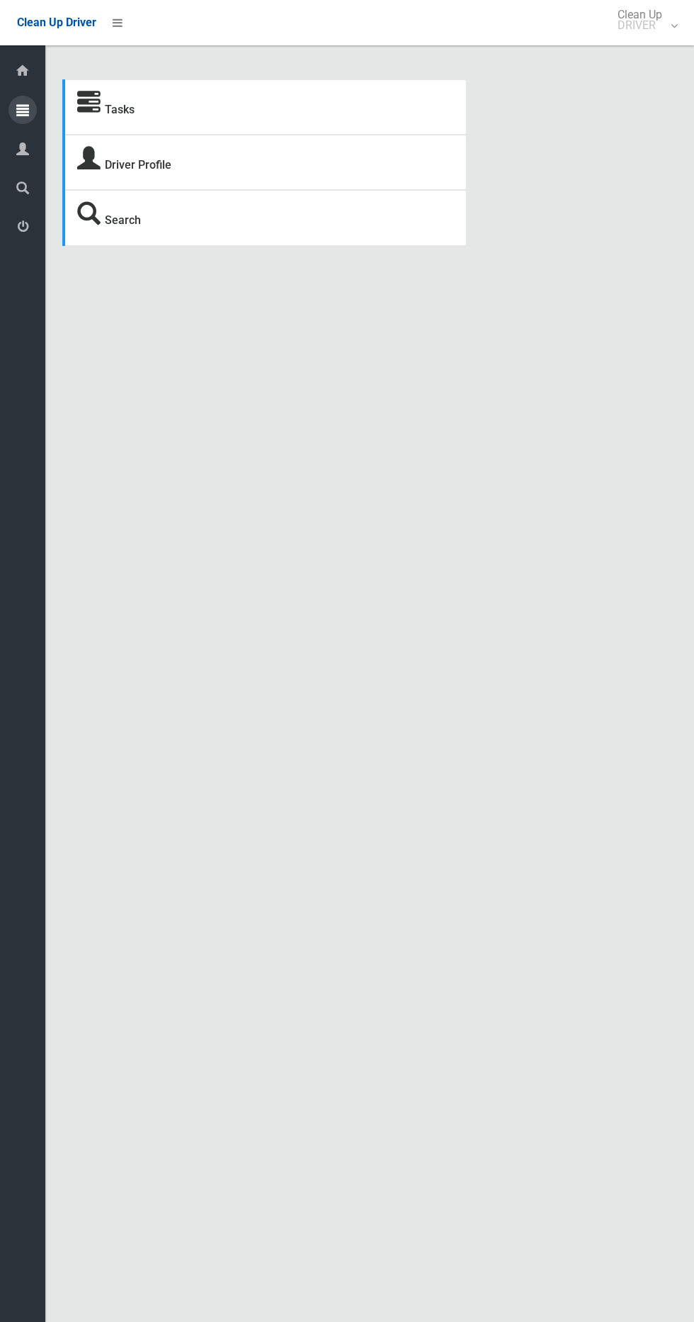
click at [29, 107] on div at bounding box center [23, 110] width 28 height 28
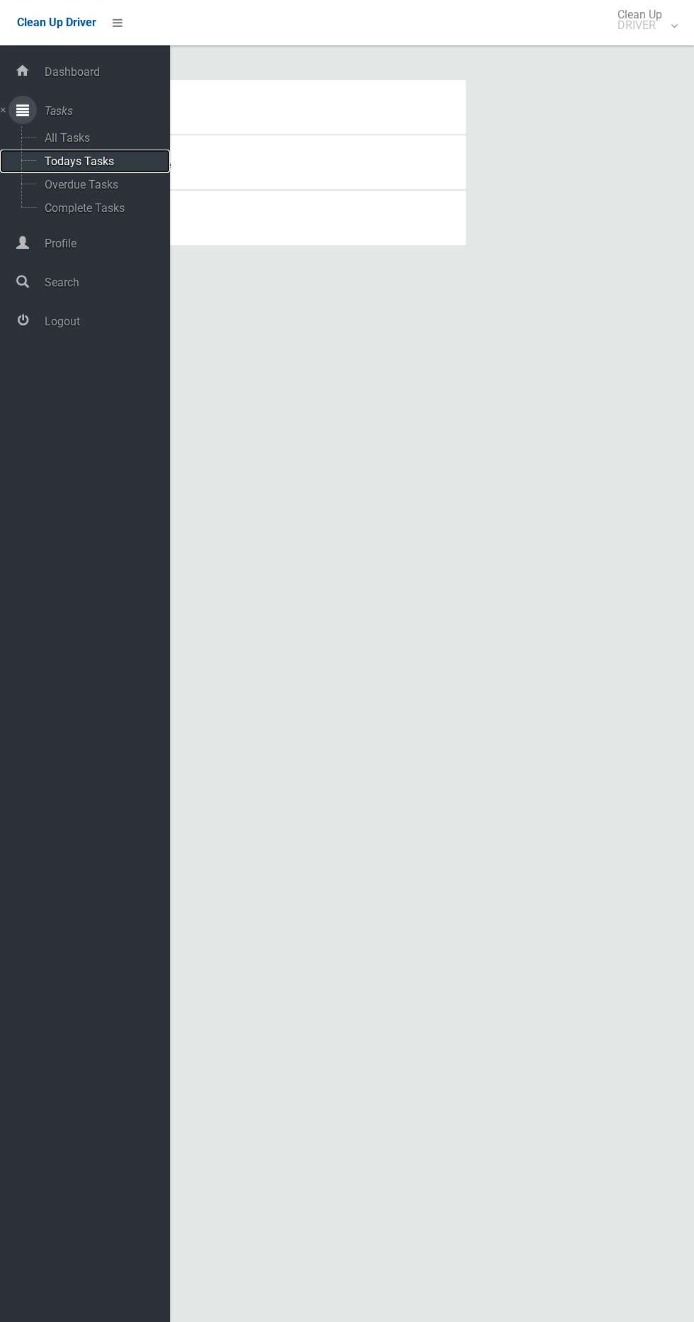
click at [115, 159] on span "Todays Tasks" at bounding box center [99, 160] width 118 height 13
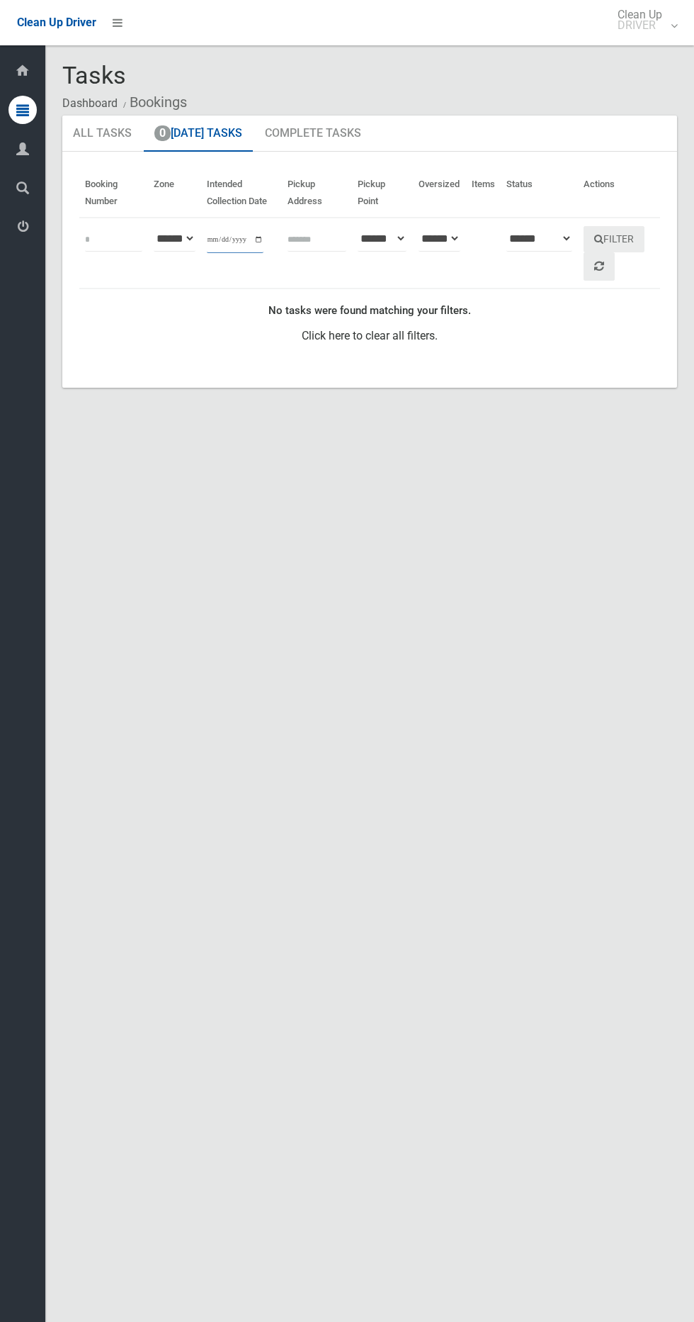
click at [230, 237] on input "**********" at bounding box center [235, 240] width 57 height 26
type input "**********"
click at [638, 206] on th "Actions" at bounding box center [619, 193] width 82 height 49
click at [638, 239] on button "Filter" at bounding box center [614, 239] width 61 height 26
click at [632, 235] on button "Filter" at bounding box center [614, 239] width 61 height 26
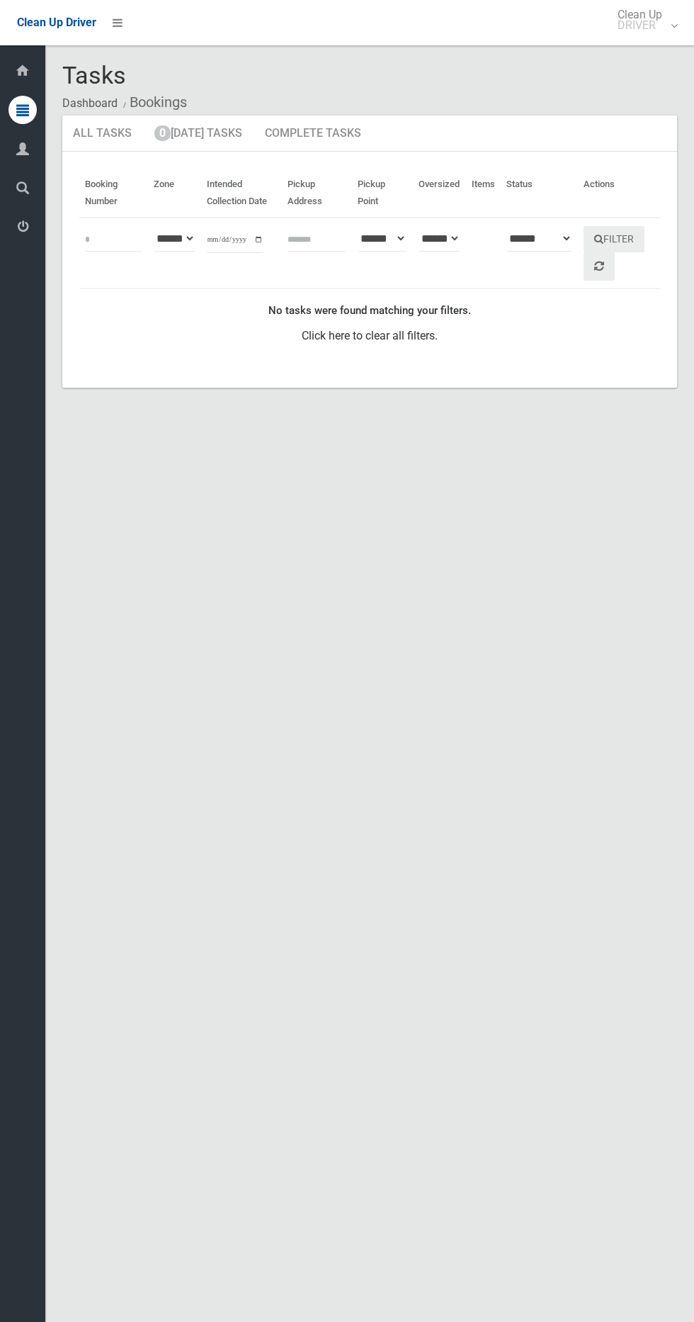
scroll to position [4, 0]
